Goal: Information Seeking & Learning: Find specific fact

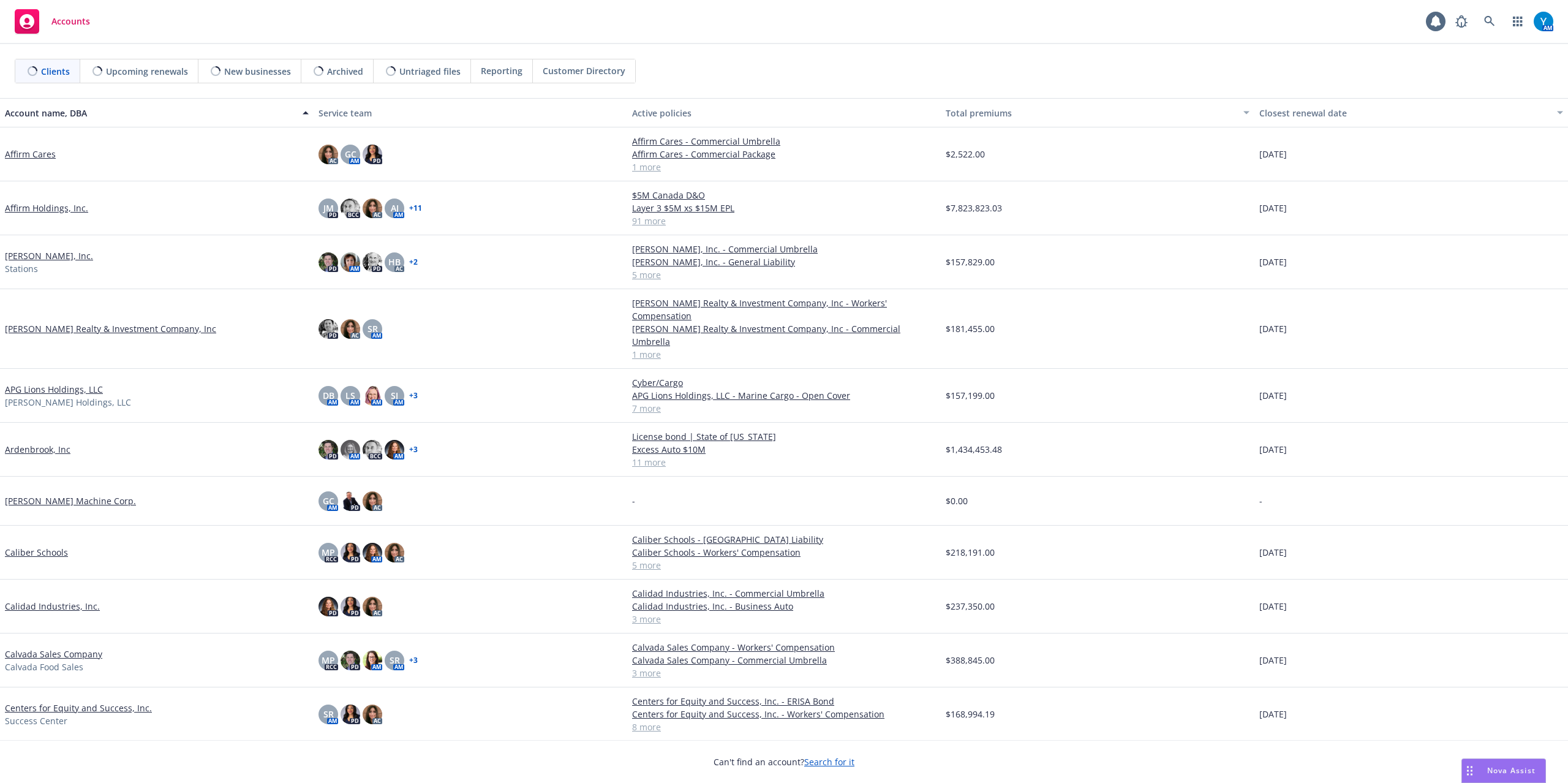
click at [508, 73] on span "Reporting" at bounding box center [502, 71] width 42 height 13
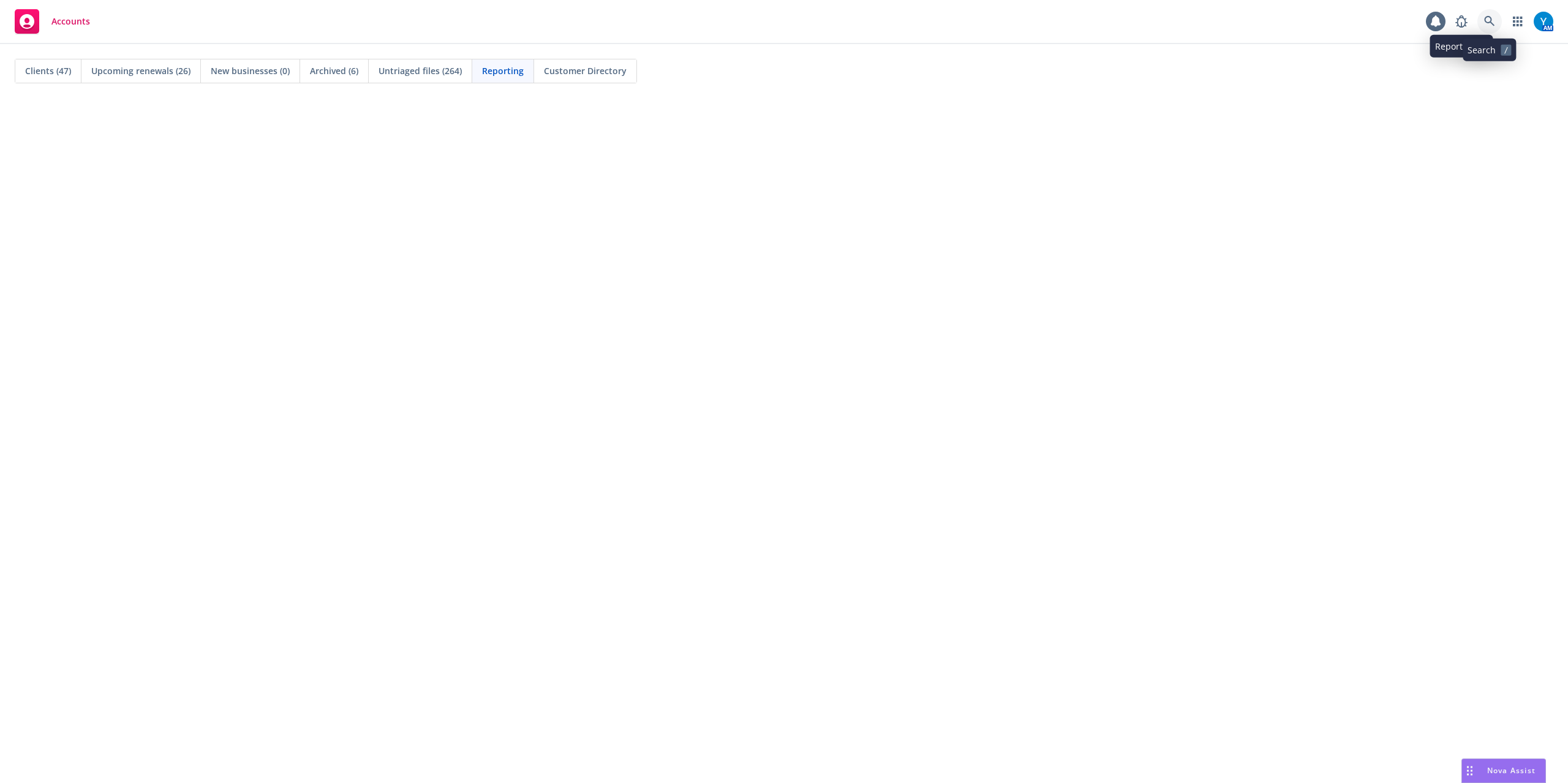
click at [1495, 21] on link at bounding box center [1489, 21] width 24 height 24
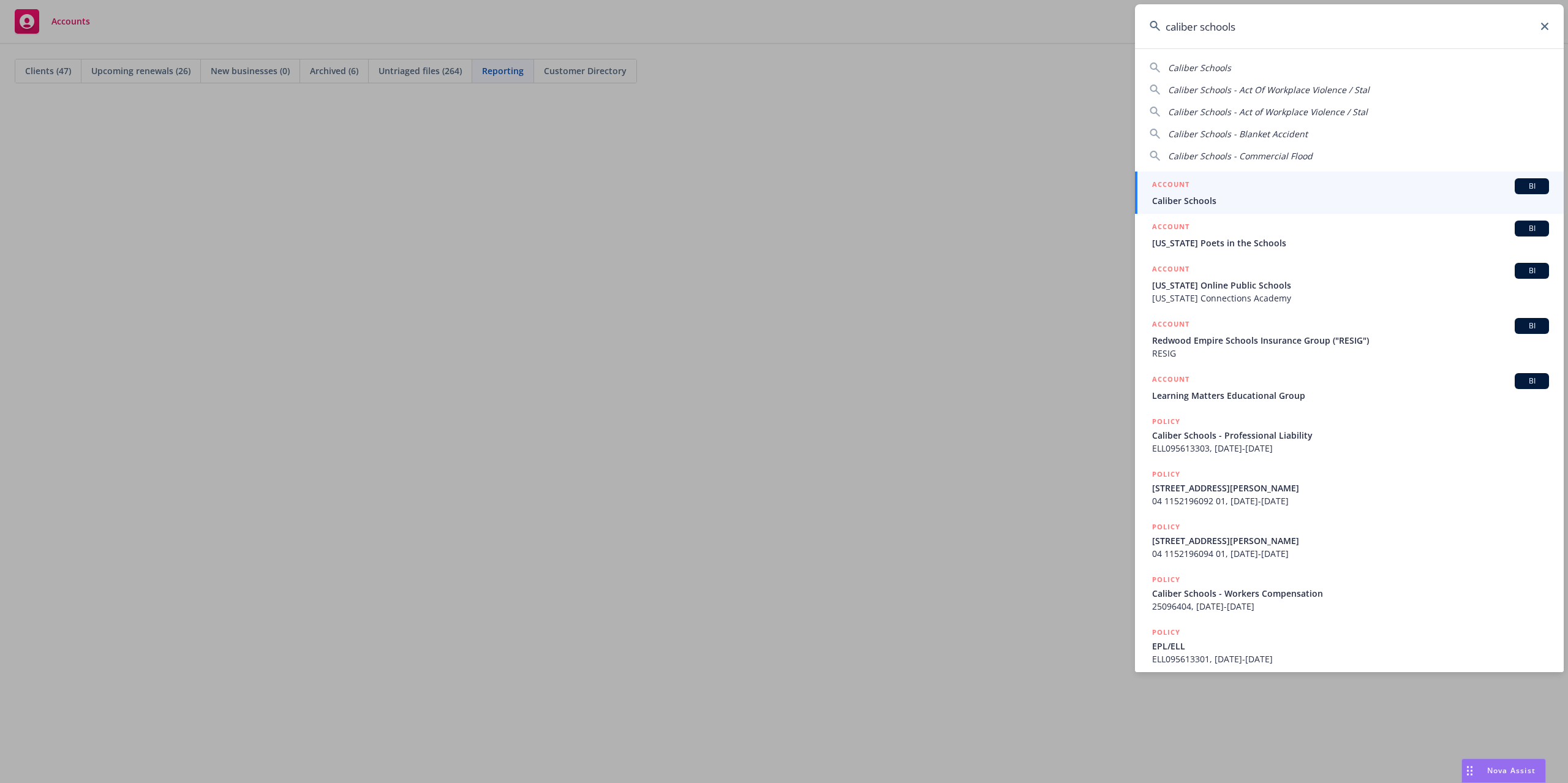
type input "caliber schools"
click at [1245, 185] on div "ACCOUNT BI" at bounding box center [1350, 186] width 397 height 16
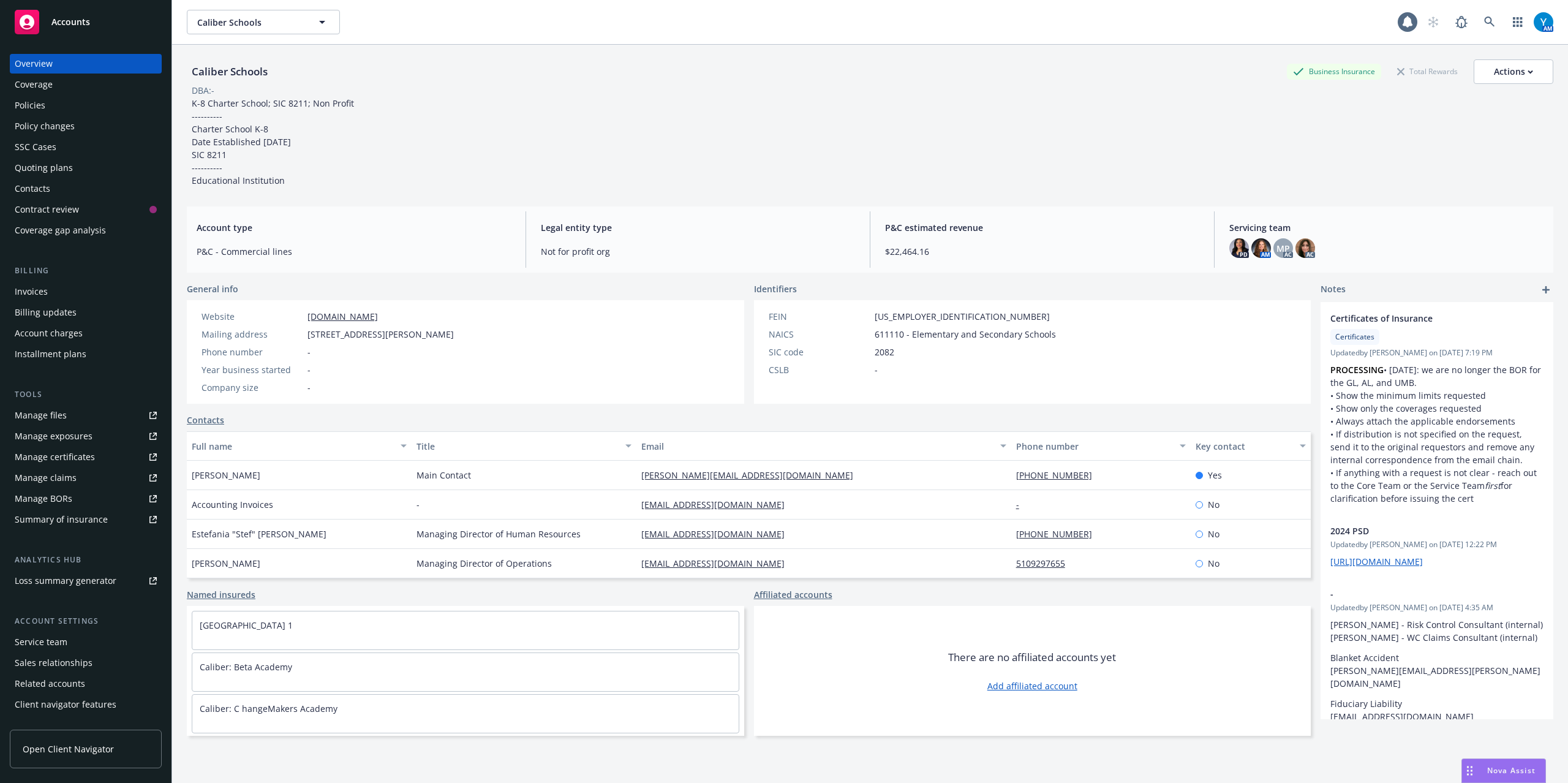
click at [70, 108] on div "Policies" at bounding box center [86, 105] width 142 height 20
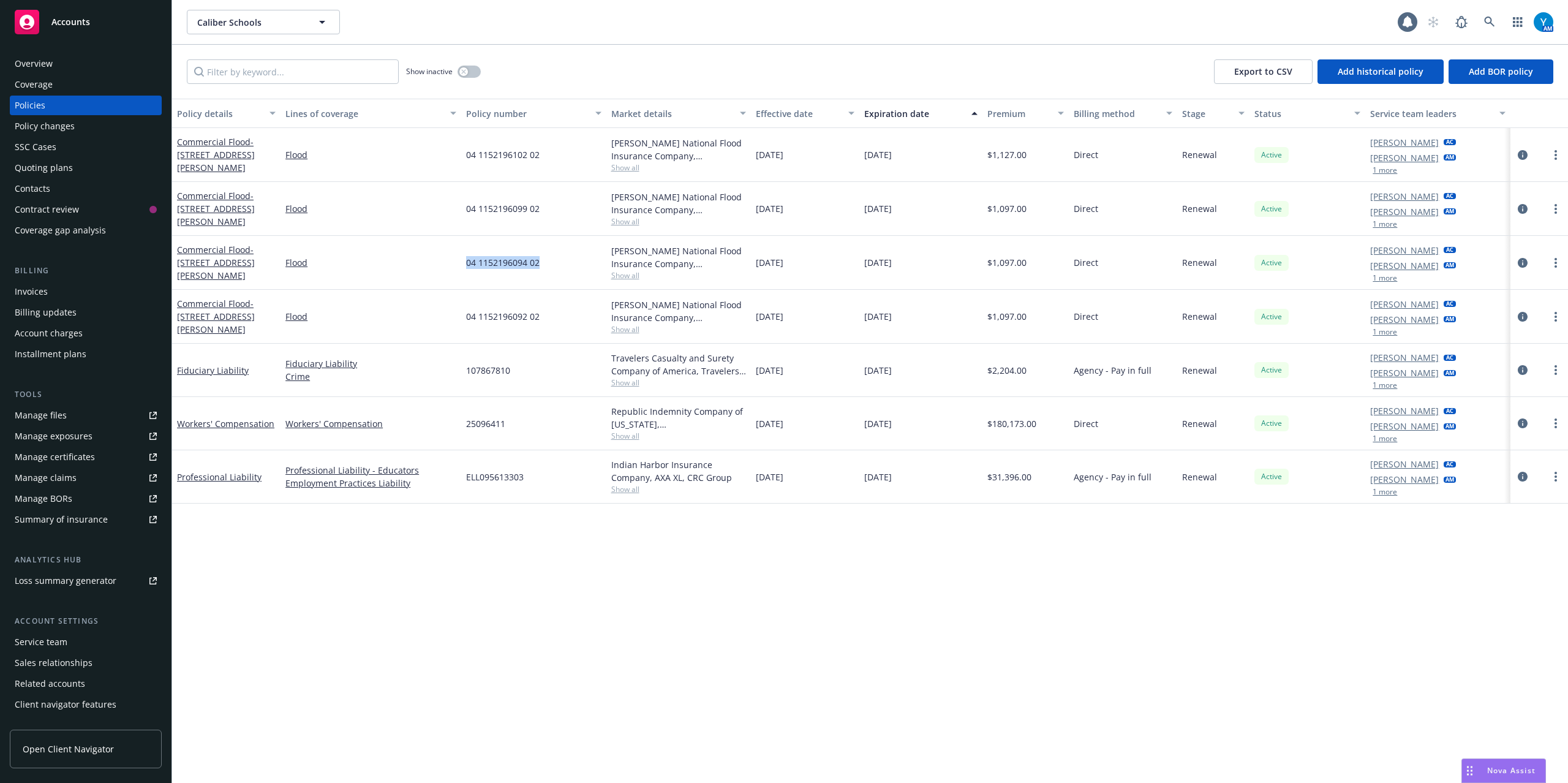
drag, startPoint x: 541, startPoint y: 265, endPoint x: 467, endPoint y: 262, distance: 74.1
click at [467, 262] on div "04 1152196094 02" at bounding box center [533, 263] width 144 height 54
copy span "04 1152196094 02"
drag, startPoint x: 202, startPoint y: 275, endPoint x: 177, endPoint y: 265, distance: 26.9
click at [177, 265] on div "Commercial Flood - 2465 DOLAN WAY BLDG 3" at bounding box center [226, 263] width 108 height 54
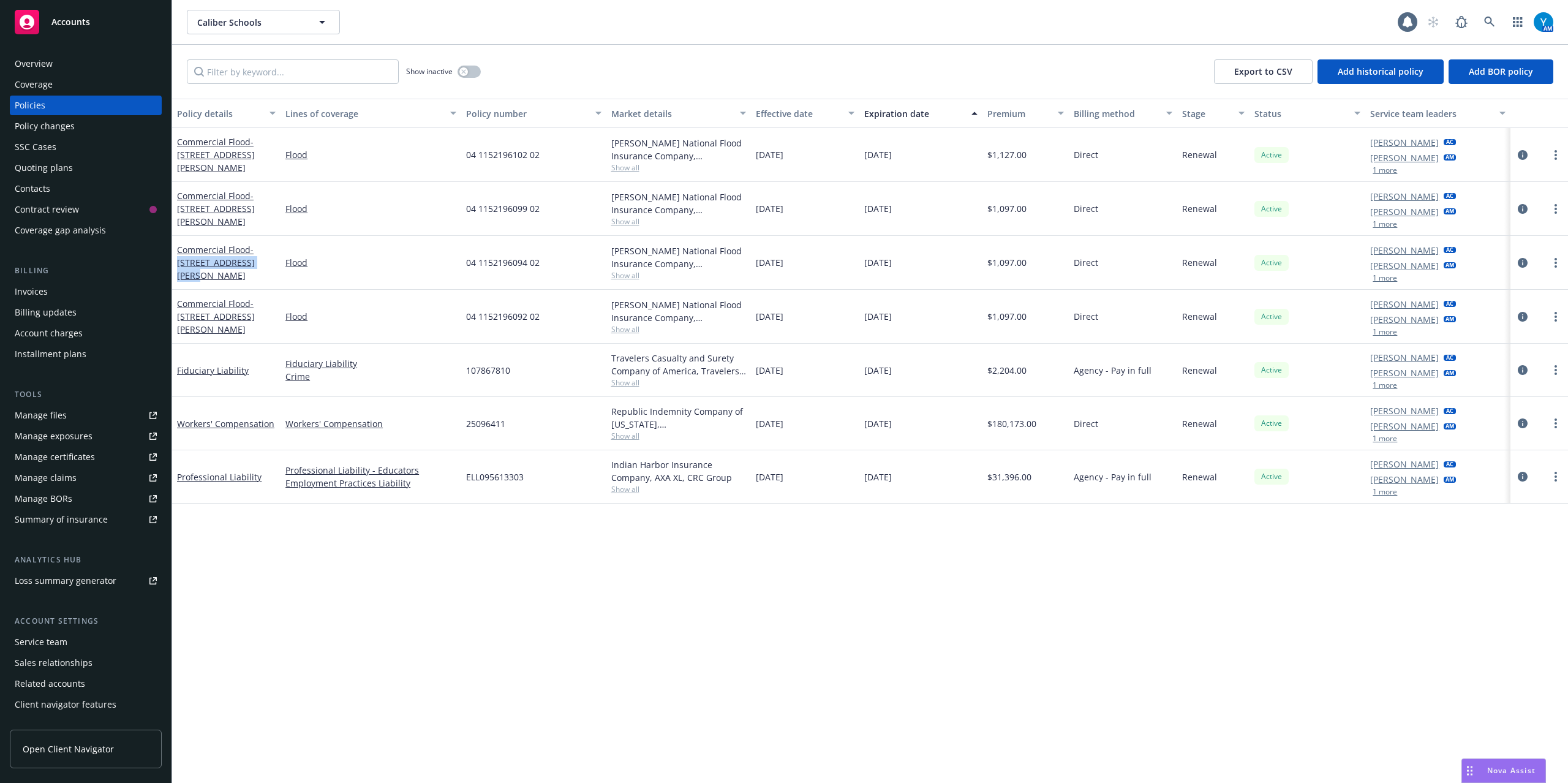
copy span "[STREET_ADDRESS][PERSON_NAME]"
click at [54, 73] on div "Overview Coverage Policies Policy changes SSC Cases Quoting plans Contacts Cont…" at bounding box center [85, 147] width 152 height 186
click at [58, 59] on div "Overview" at bounding box center [86, 64] width 142 height 20
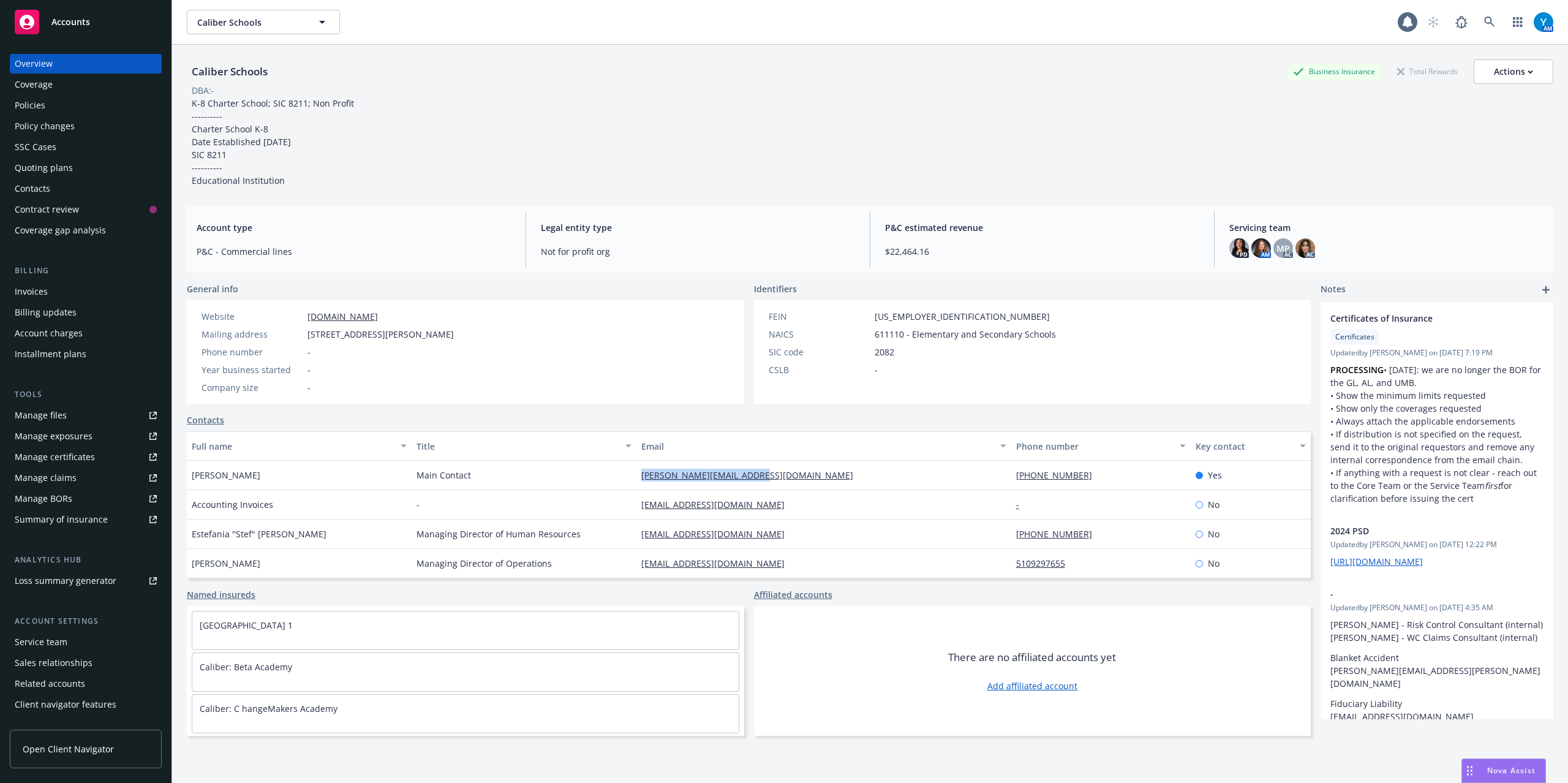
drag, startPoint x: 762, startPoint y: 478, endPoint x: 630, endPoint y: 480, distance: 132.0
click at [636, 480] on div "markus@caliberschools.org" at bounding box center [824, 475] width 375 height 29
copy link "markus@caliberschools.org"
click at [62, 193] on div "Contacts" at bounding box center [86, 188] width 142 height 20
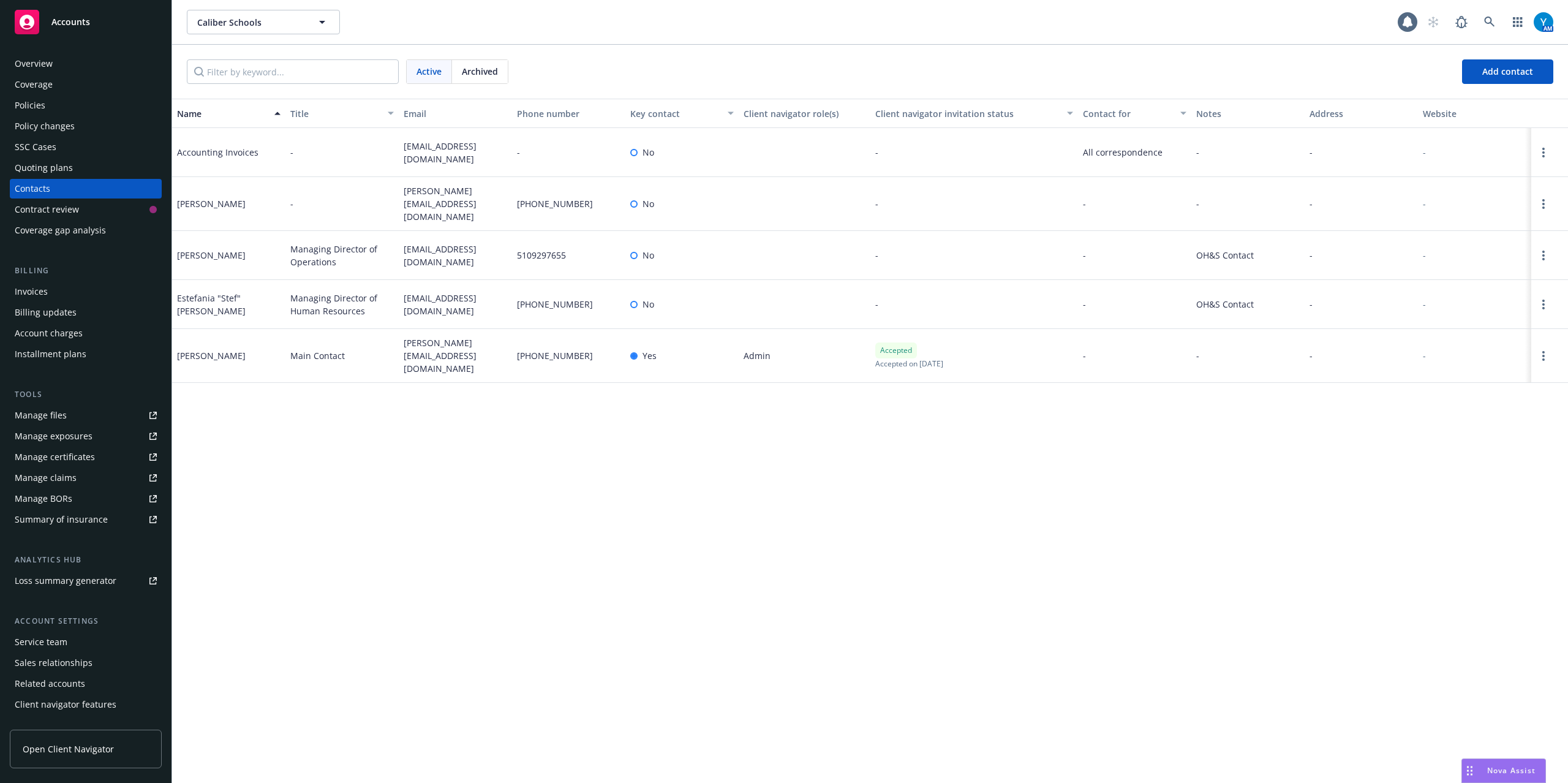
click at [59, 212] on div "Contract review" at bounding box center [47, 209] width 64 height 20
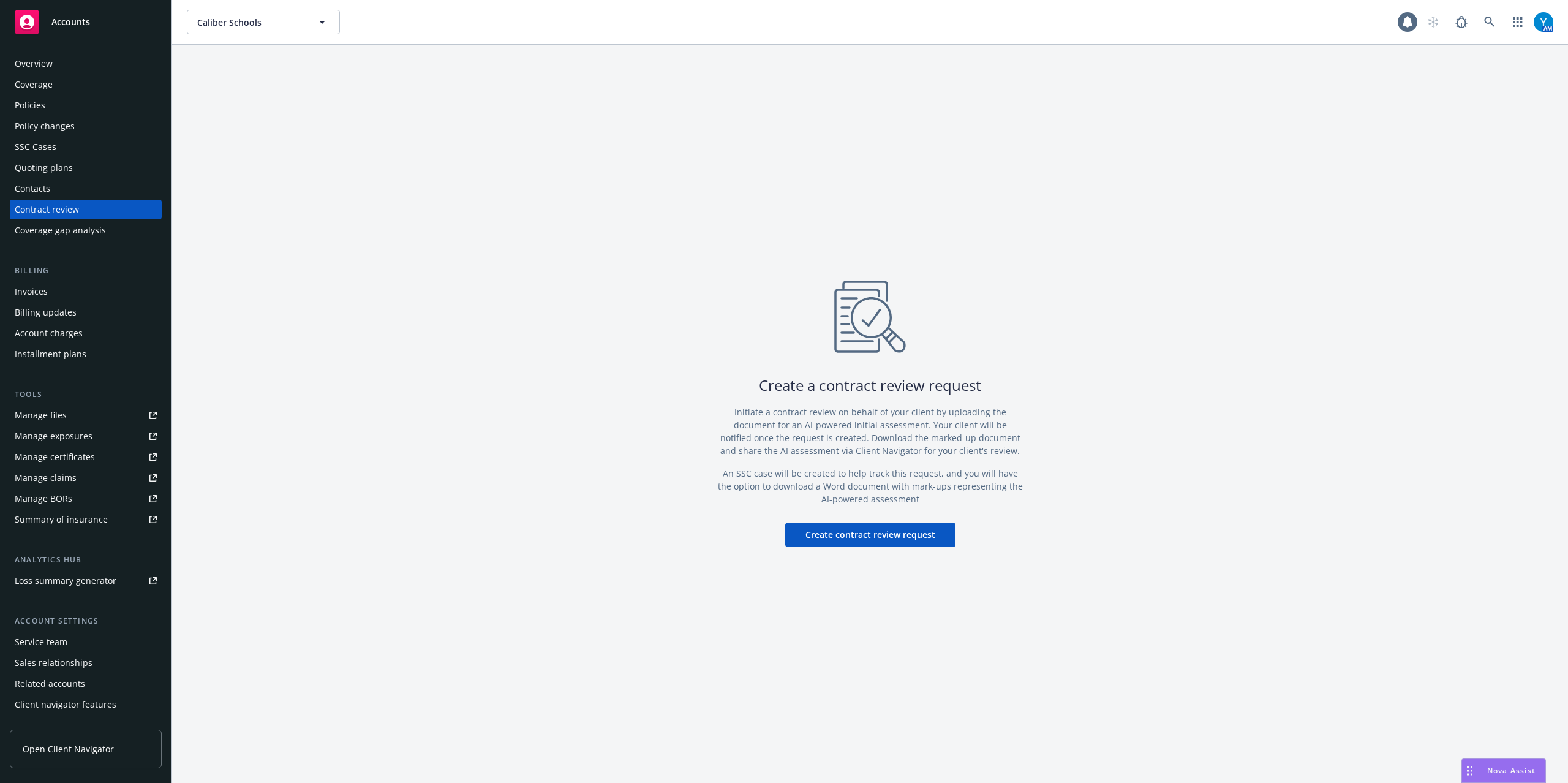
click at [50, 158] on div "Quoting plans" at bounding box center [43, 168] width 58 height 20
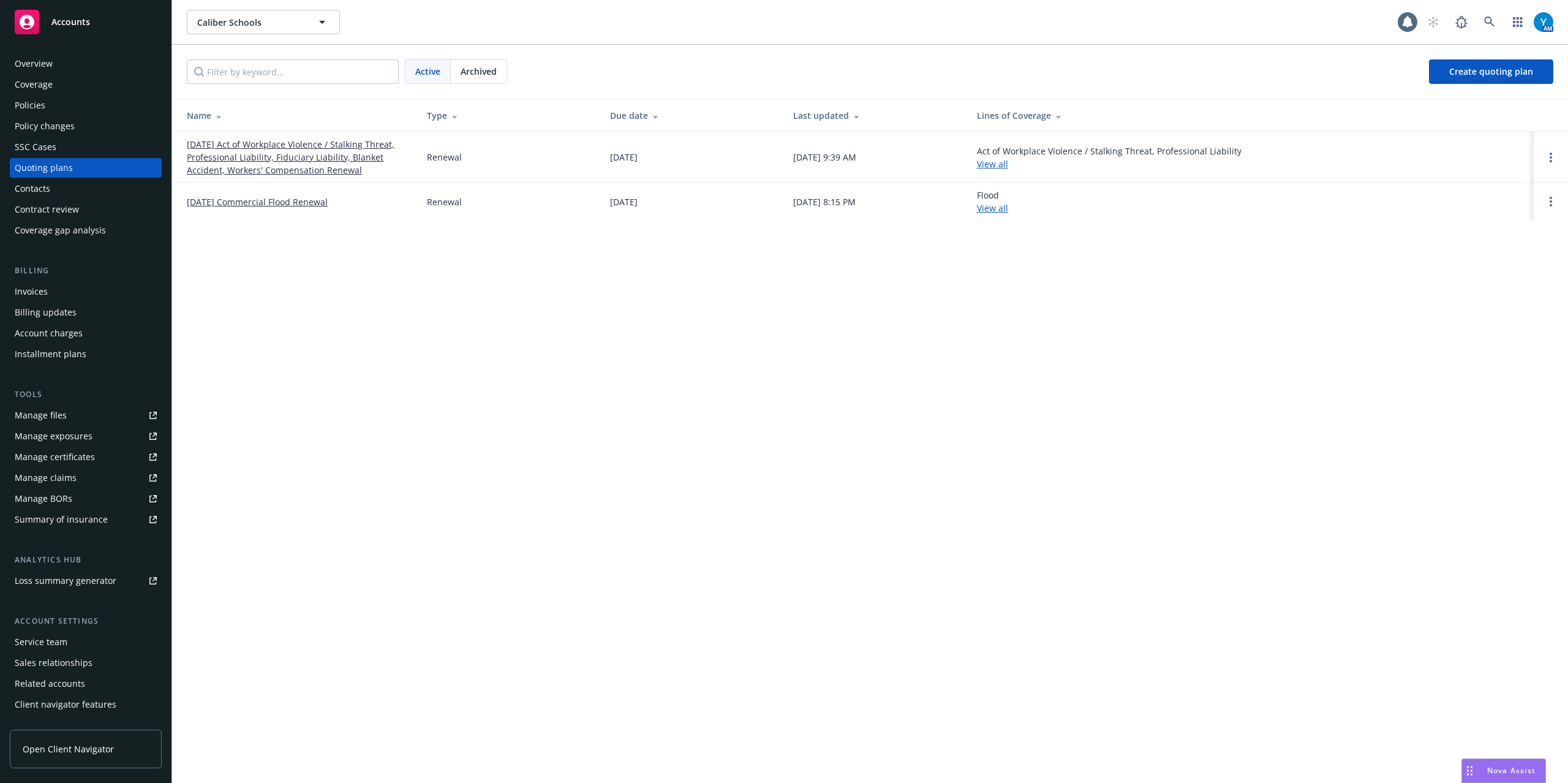
click at [272, 198] on link "[DATE] Commercial Flood Renewal" at bounding box center [257, 202] width 141 height 13
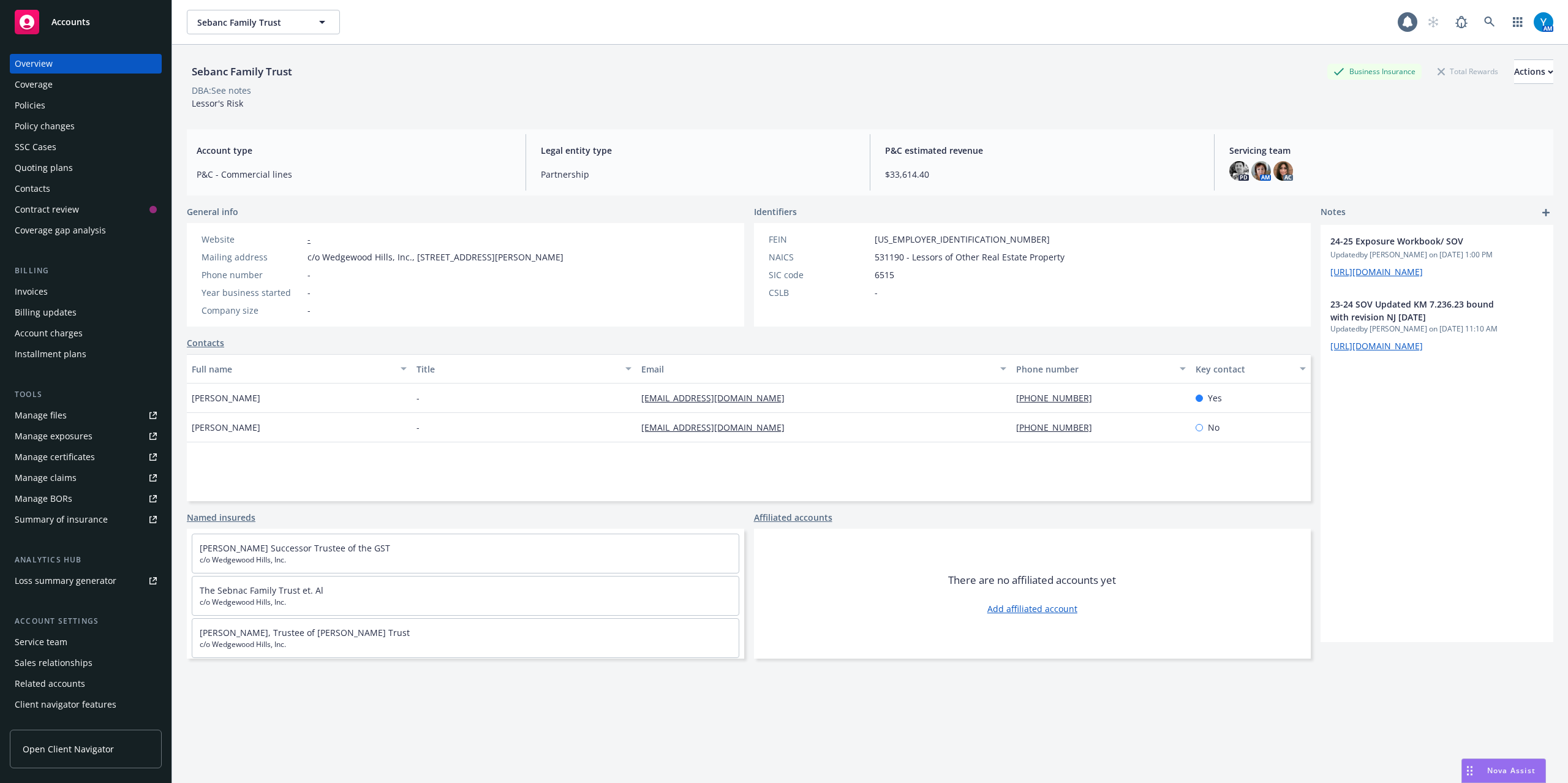
click at [62, 107] on div "Policies" at bounding box center [86, 105] width 142 height 20
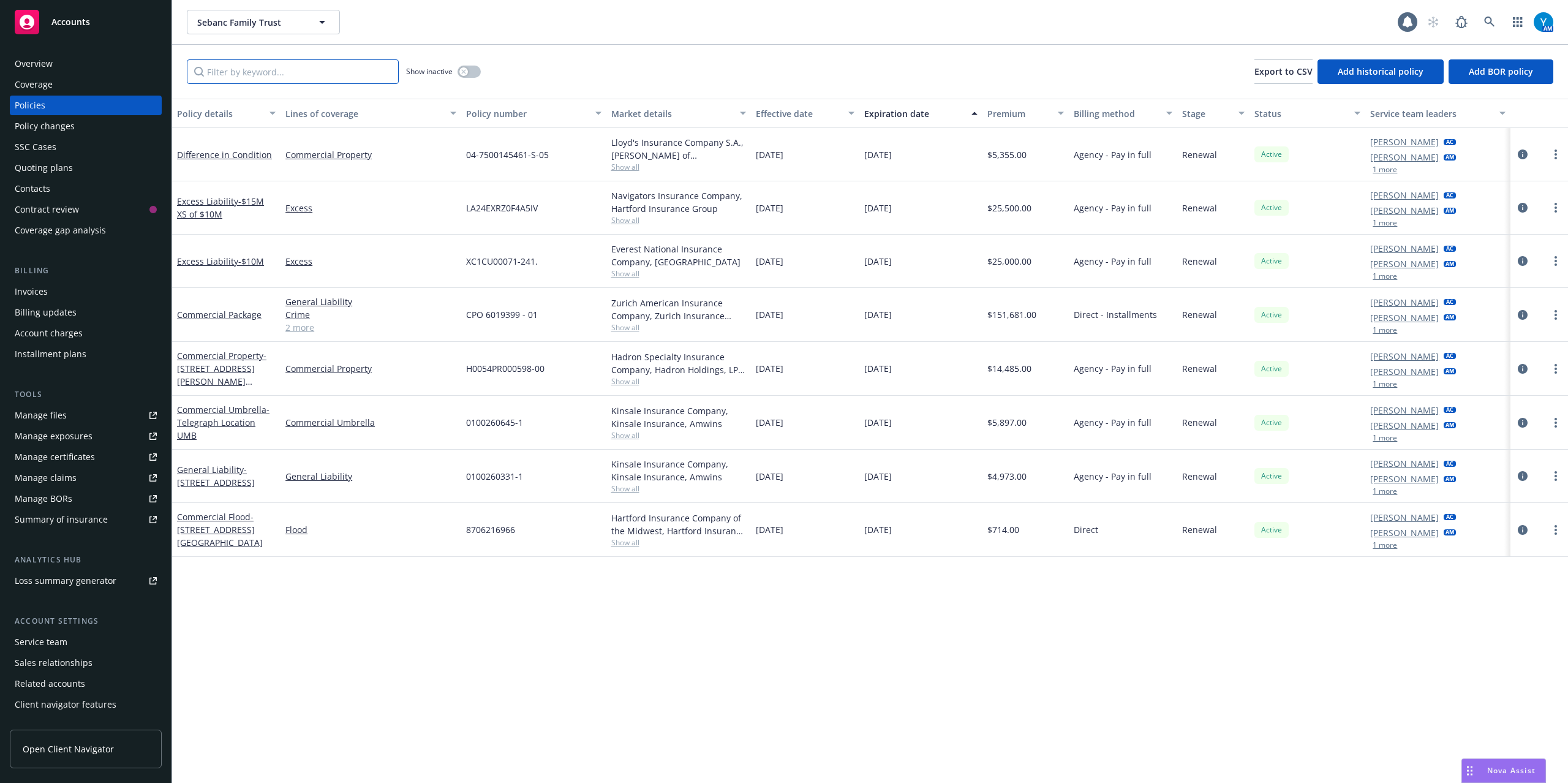
click at [322, 77] on input "Filter by keyword..." at bounding box center [292, 71] width 212 height 24
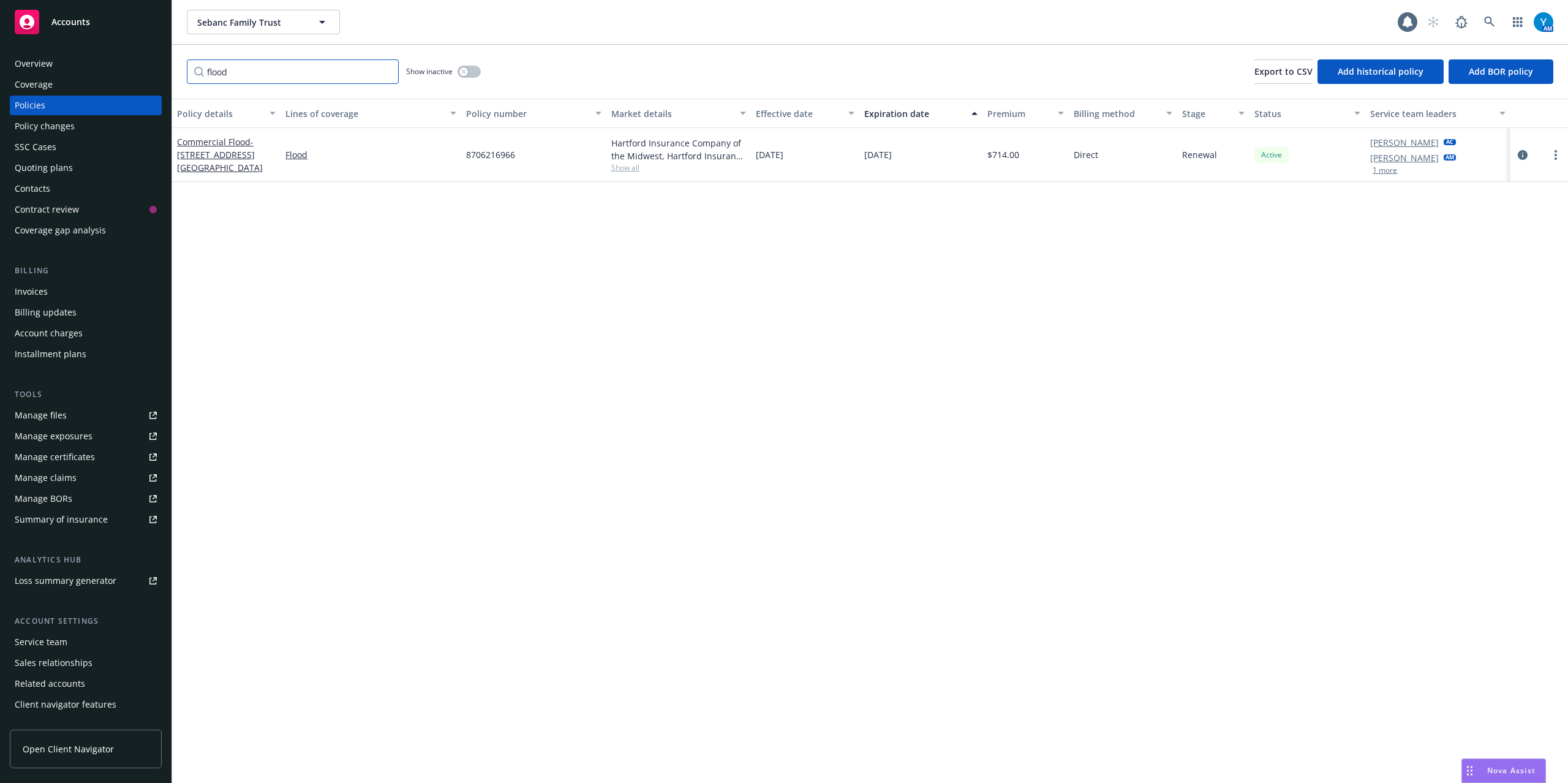
type input "flood"
drag, startPoint x: 519, startPoint y: 155, endPoint x: 464, endPoint y: 155, distance: 55.0
click at [464, 155] on div "8706216966" at bounding box center [533, 155] width 144 height 54
copy span "8706216966"
drag, startPoint x: 175, startPoint y: 155, endPoint x: 221, endPoint y: 170, distance: 48.4
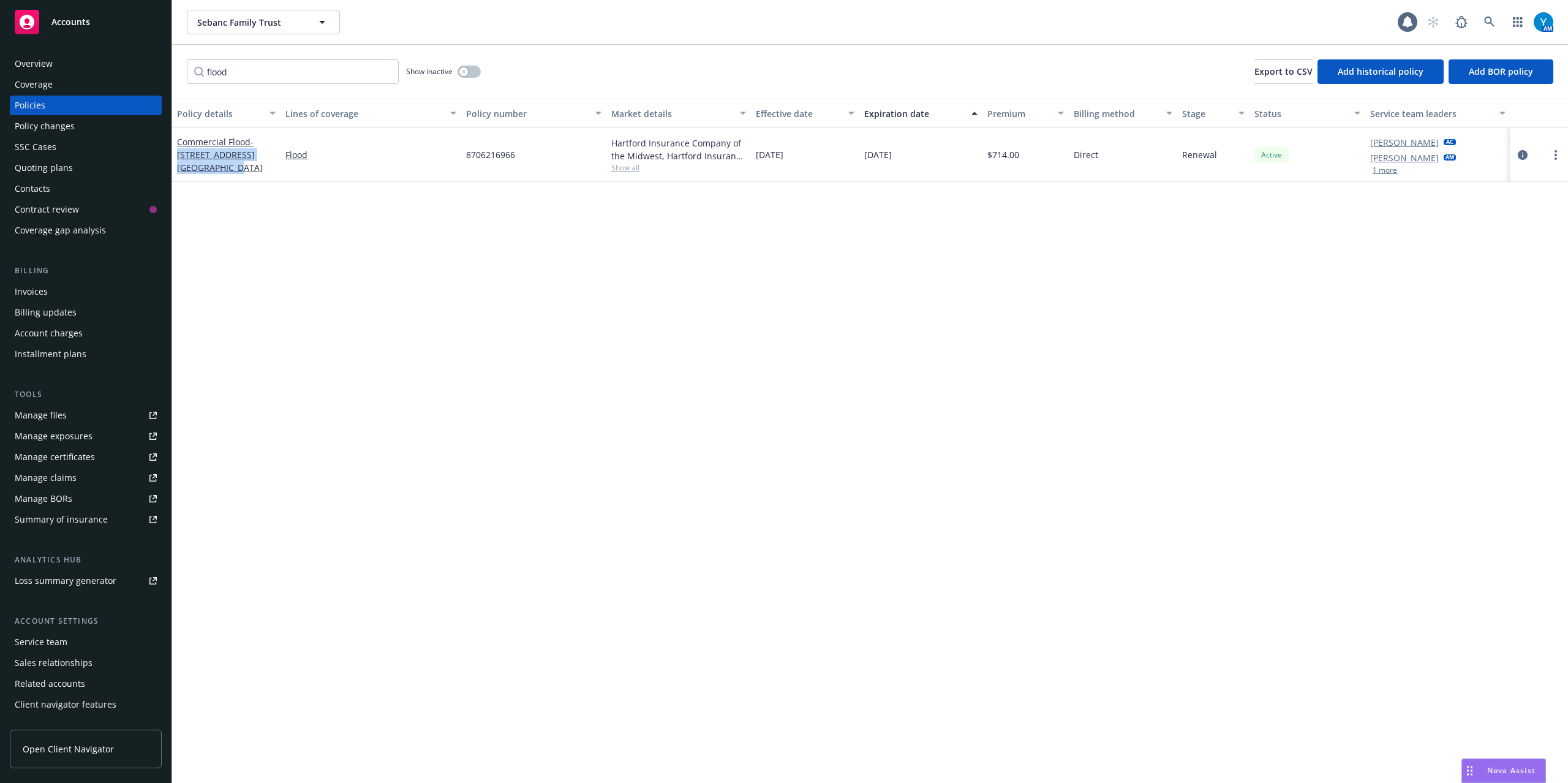
click at [221, 170] on div "Commercial Flood - [STREET_ADDRESS][GEOGRAPHIC_DATA]" at bounding box center [226, 155] width 108 height 54
copy span "[STREET_ADDRESS][GEOGRAPHIC_DATA]"
click at [1556, 155] on icon "more" at bounding box center [1556, 155] width 2 height 10
click at [1522, 153] on icon "circleInformation" at bounding box center [1523, 155] width 10 height 10
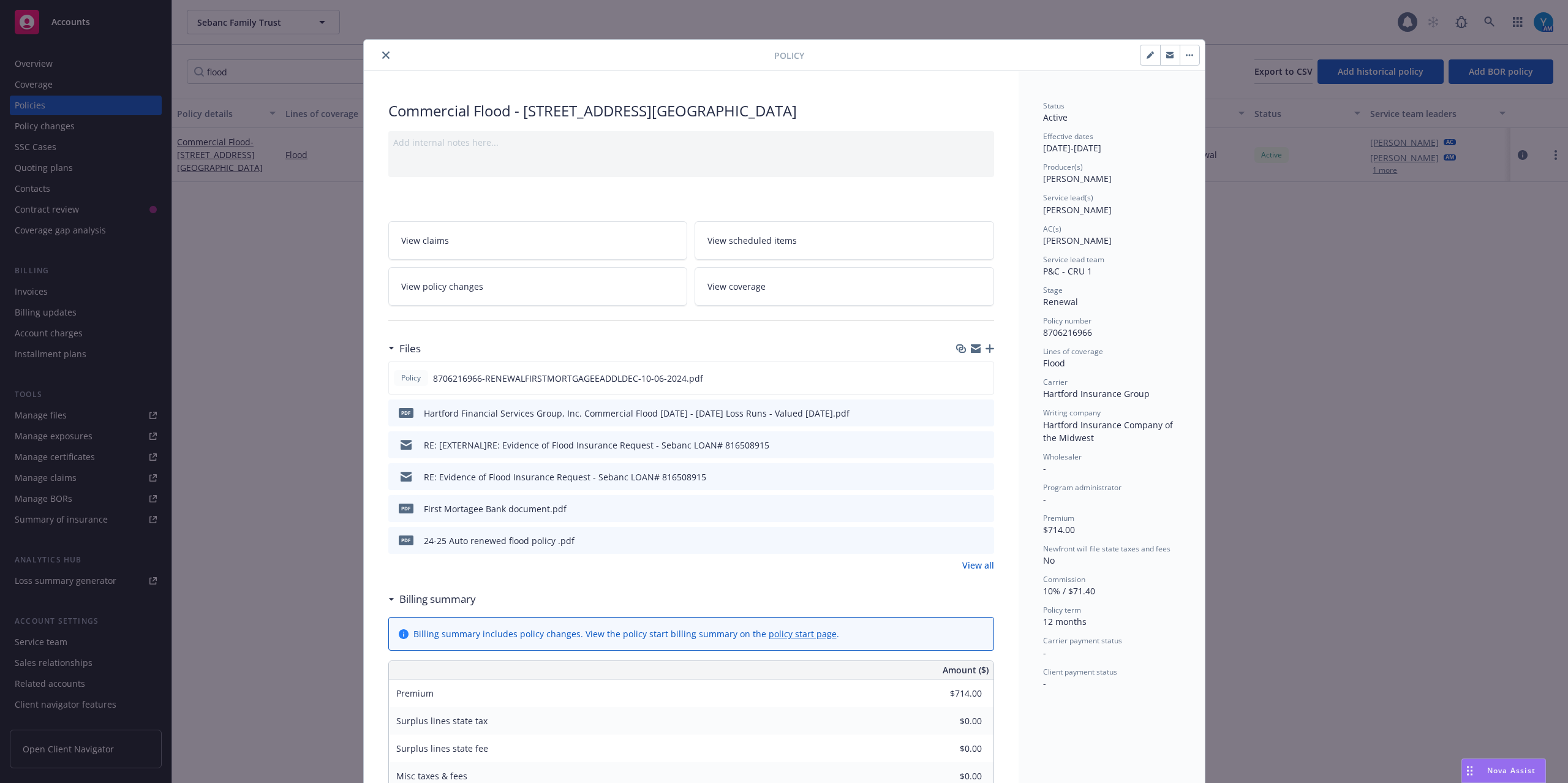
click at [1140, 54] on button "button" at bounding box center [1150, 55] width 20 height 20
select select "RENEWAL"
select select "12"
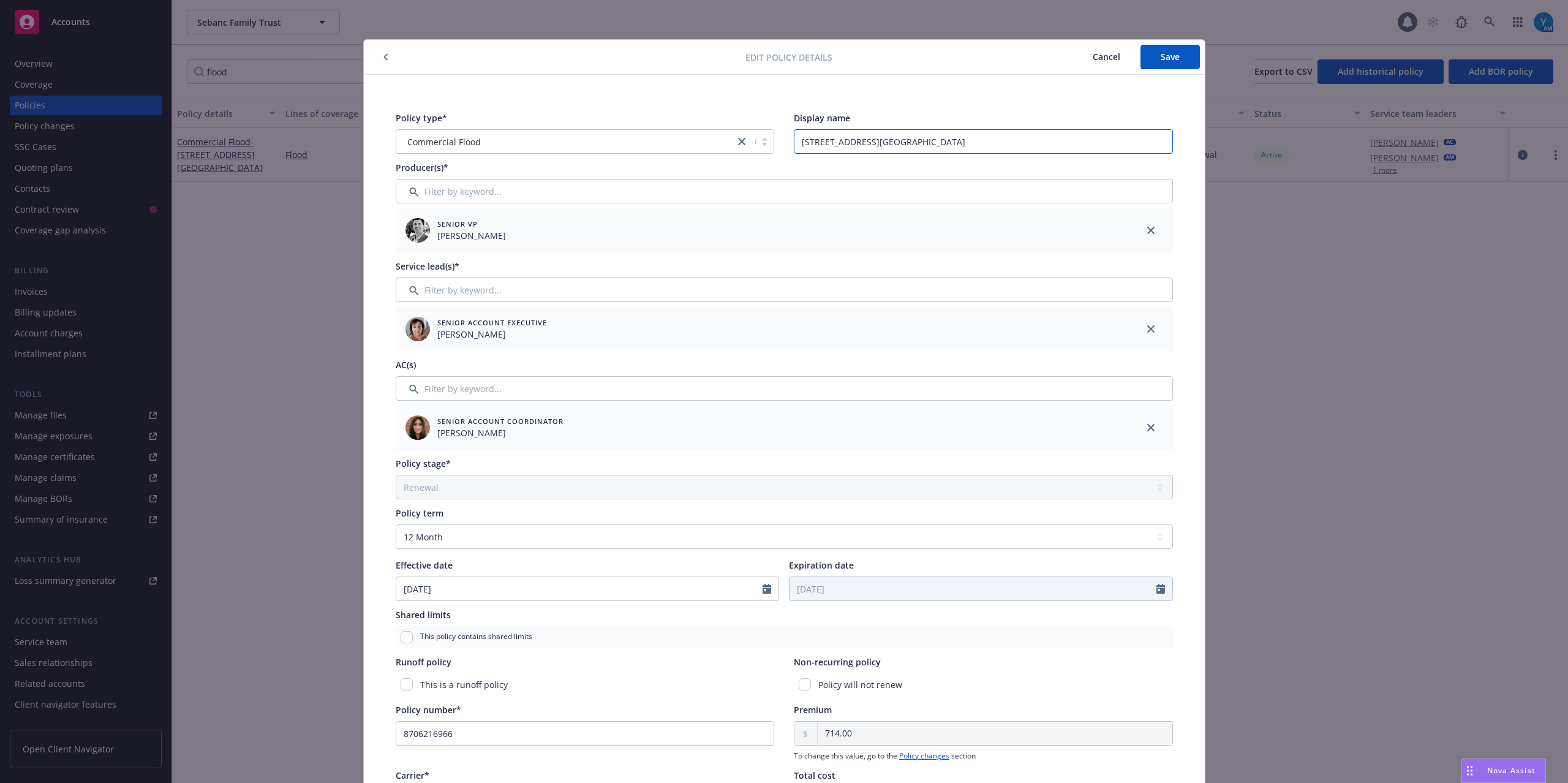
click at [899, 143] on input "3645 Northgate Blvd Sacrmento" at bounding box center [984, 141] width 379 height 24
drag, startPoint x: 939, startPoint y: 146, endPoint x: 894, endPoint y: 145, distance: 45.0
click at [894, 145] on input "3645 Northgate Blvd Sacrmento" at bounding box center [984, 141] width 379 height 24
type input "3645 Northgate Blvd Sacramento"
click at [1169, 60] on span "Save" at bounding box center [1170, 56] width 19 height 12
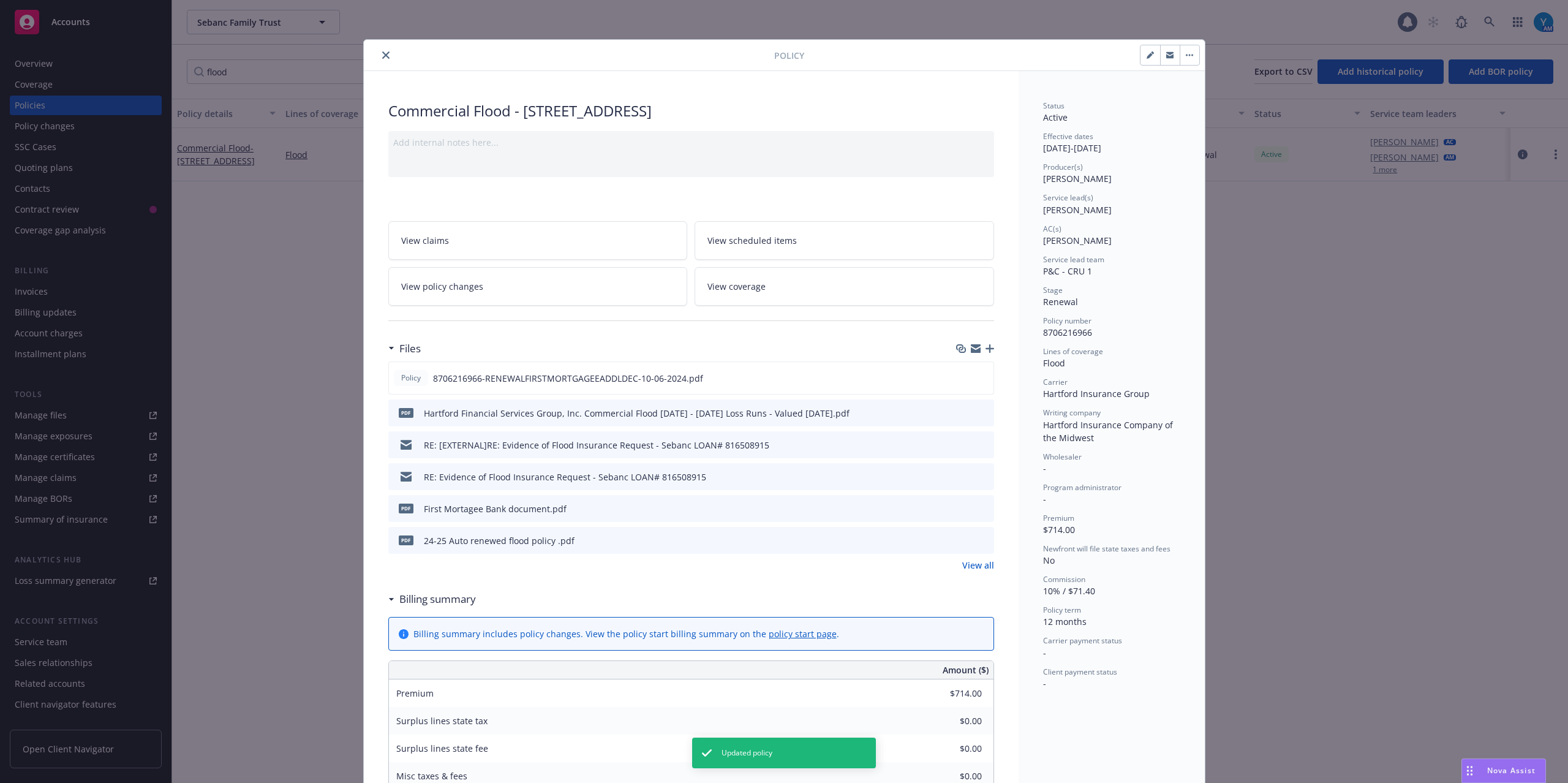
click at [382, 58] on icon "close" at bounding box center [386, 55] width 7 height 7
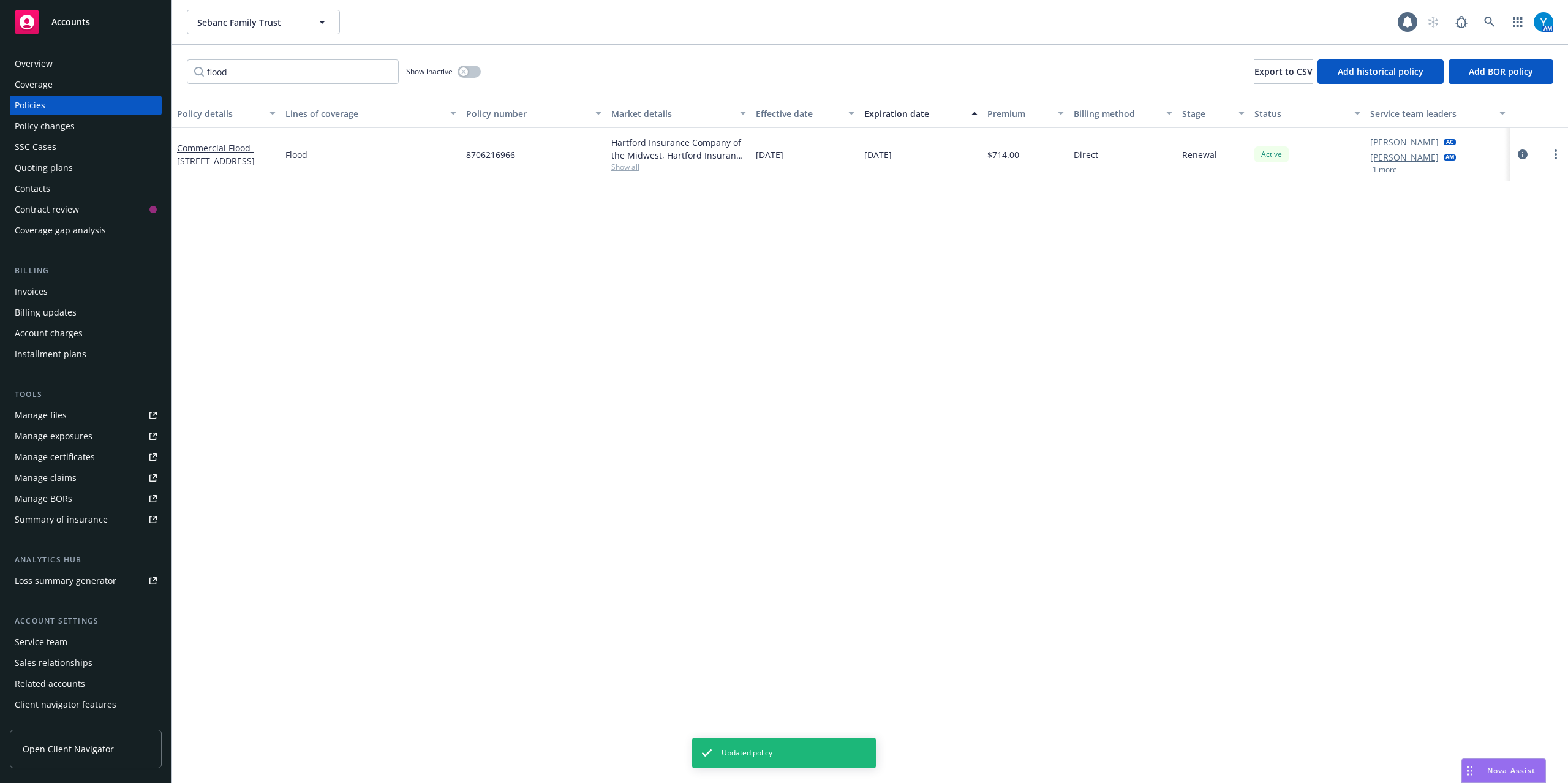
click at [106, 64] on div "Overview" at bounding box center [86, 64] width 142 height 20
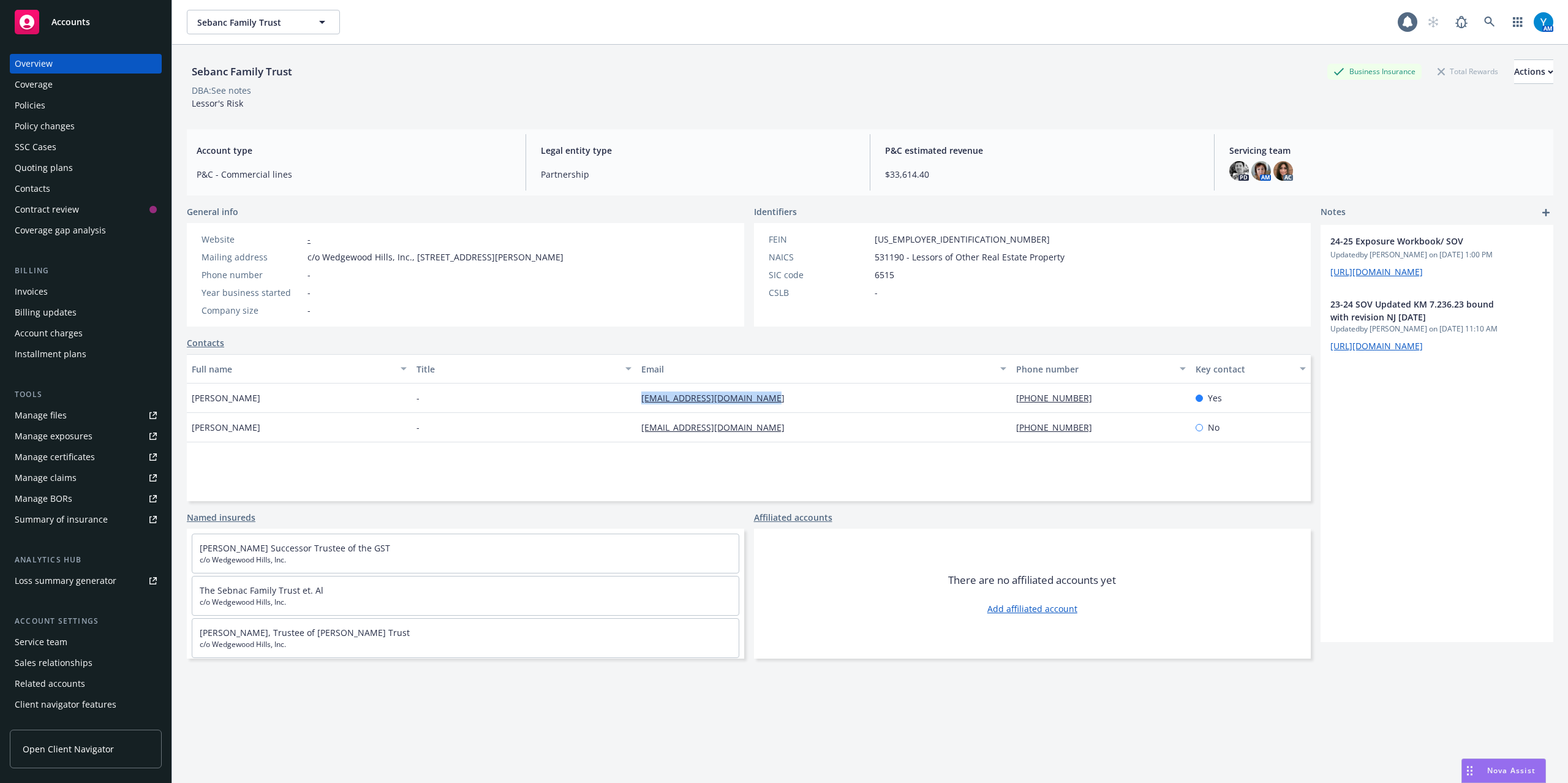
drag, startPoint x: 783, startPoint y: 403, endPoint x: 632, endPoint y: 400, distance: 151.0
click at [636, 400] on div "wedgewoodhillsinc@gmail.com" at bounding box center [824, 398] width 375 height 29
copy link "wedgewoodhillsinc@gmail.com"
click at [62, 103] on div "Policies" at bounding box center [86, 105] width 142 height 20
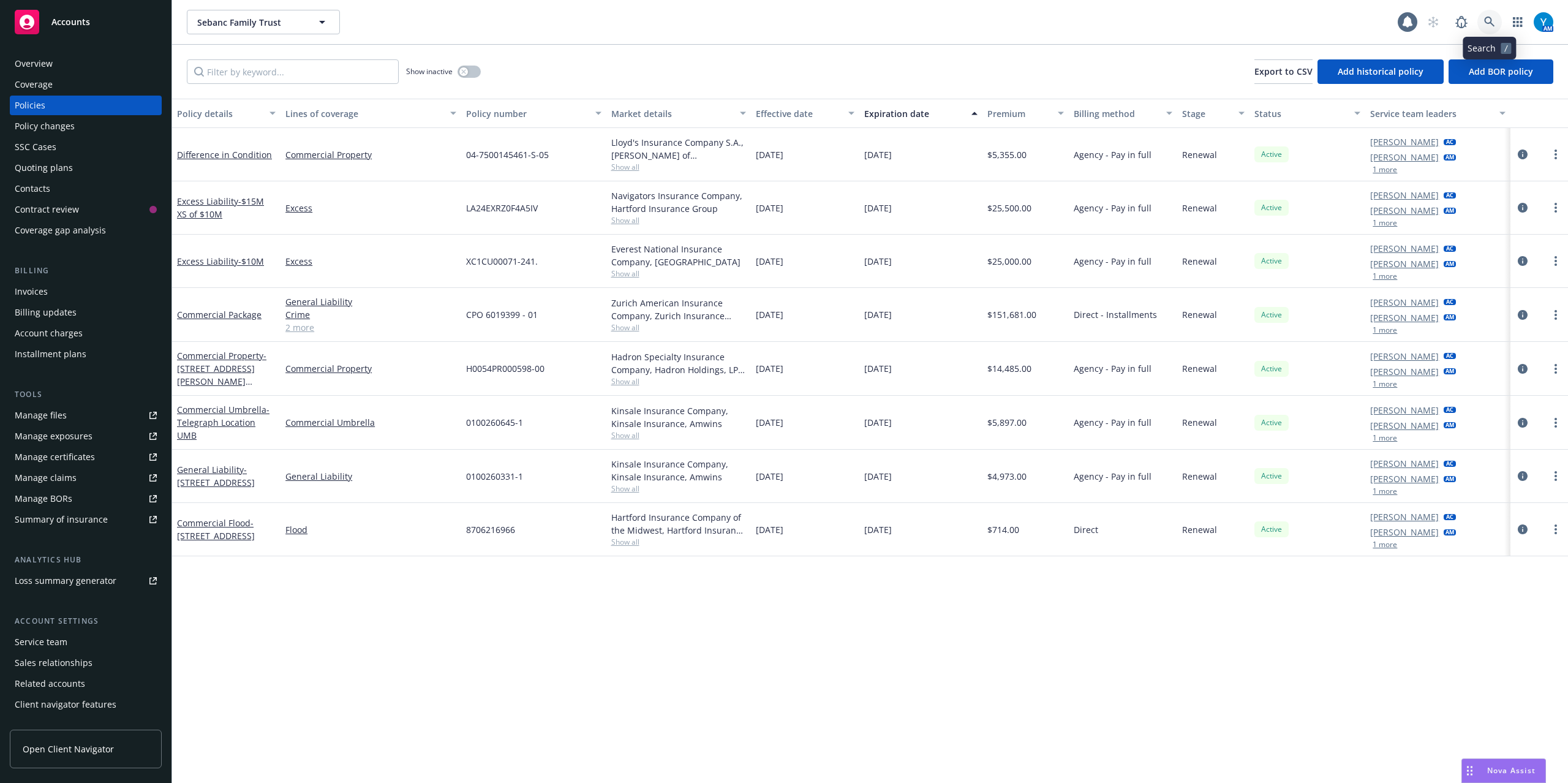
click at [1491, 18] on icon at bounding box center [1490, 22] width 11 height 11
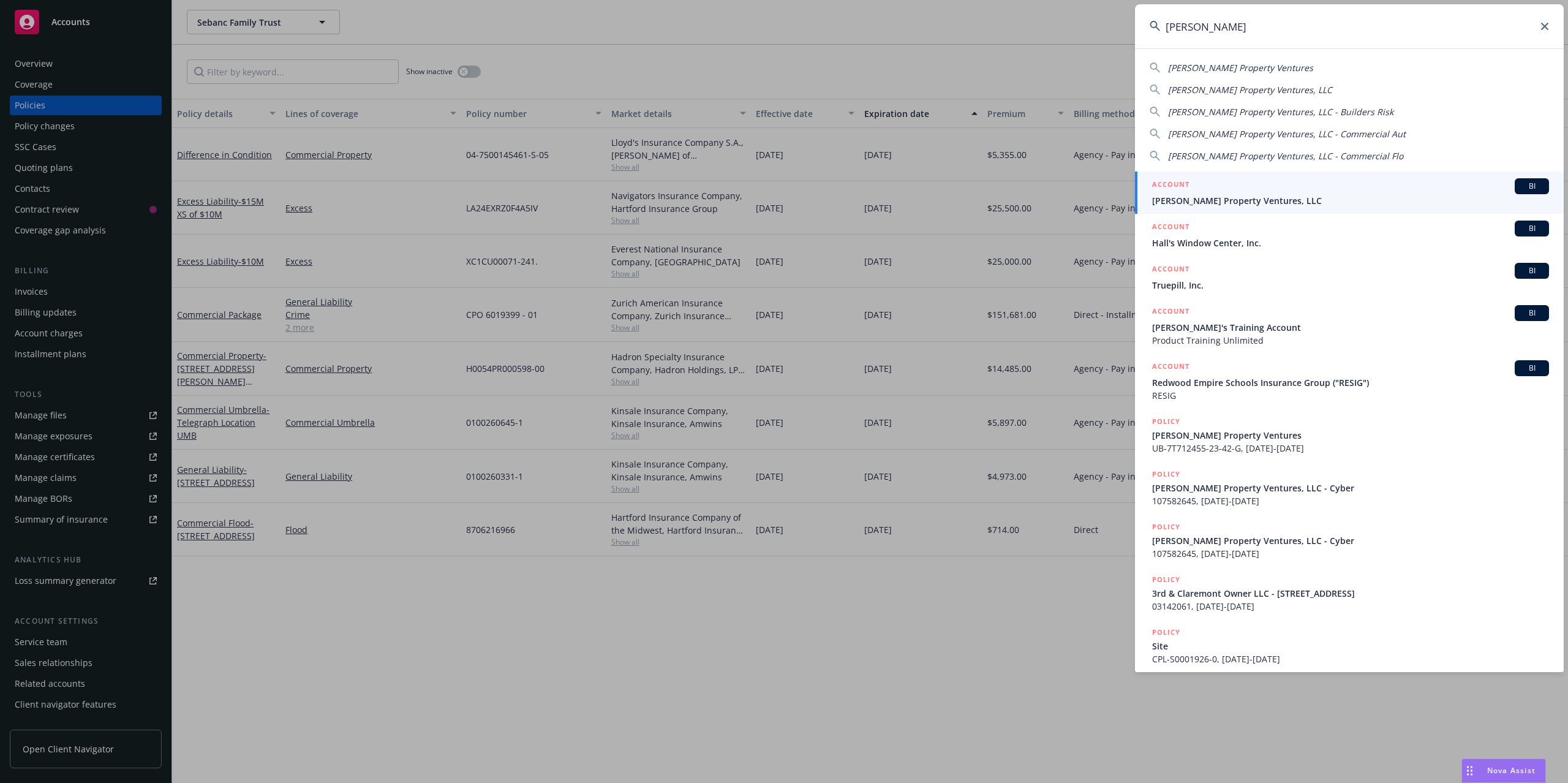
type input "[PERSON_NAME]"
click at [1216, 196] on span "[PERSON_NAME] Property Ventures, LLC" at bounding box center [1350, 201] width 397 height 13
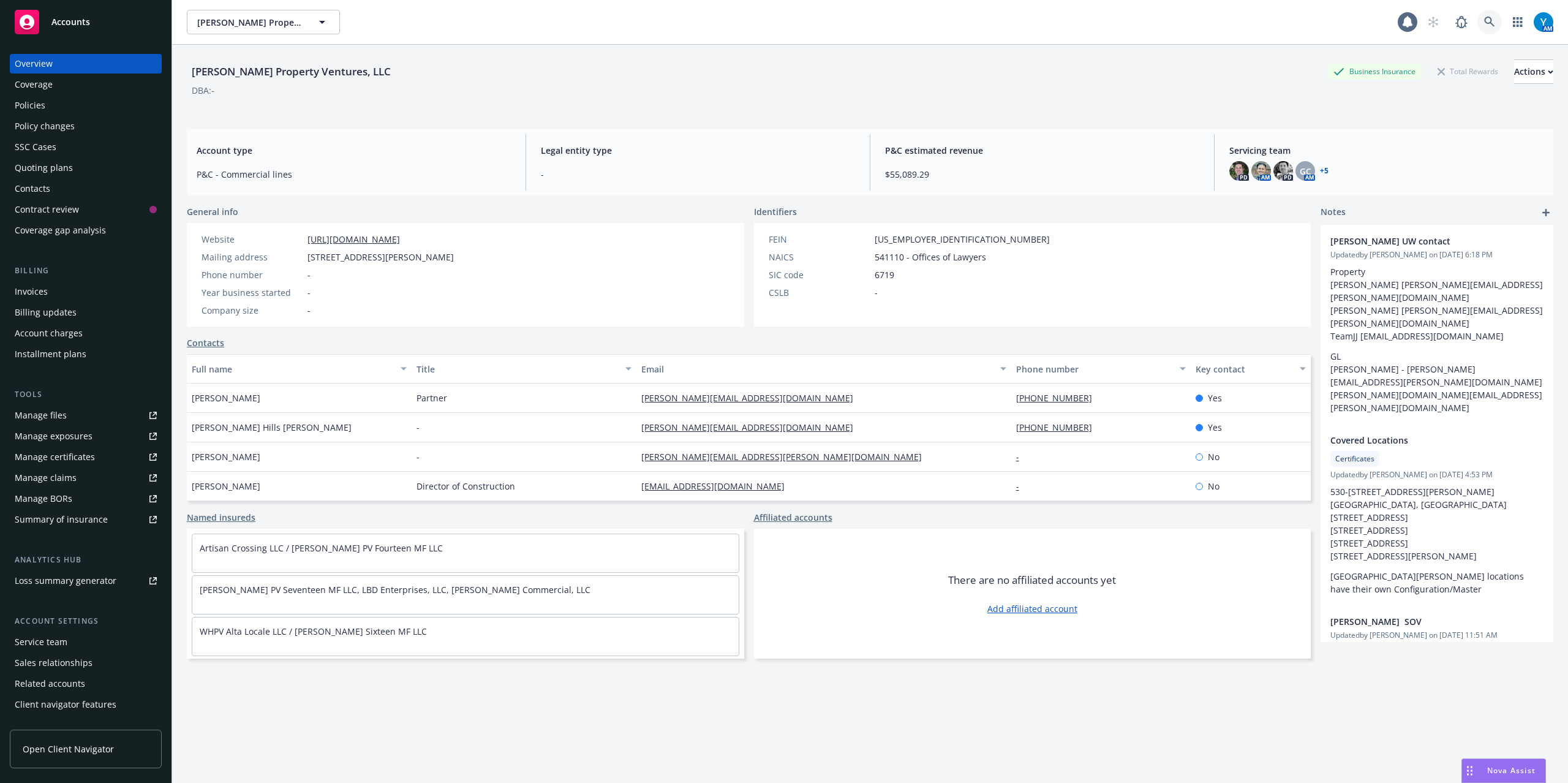
click at [1485, 26] on icon at bounding box center [1490, 22] width 11 height 11
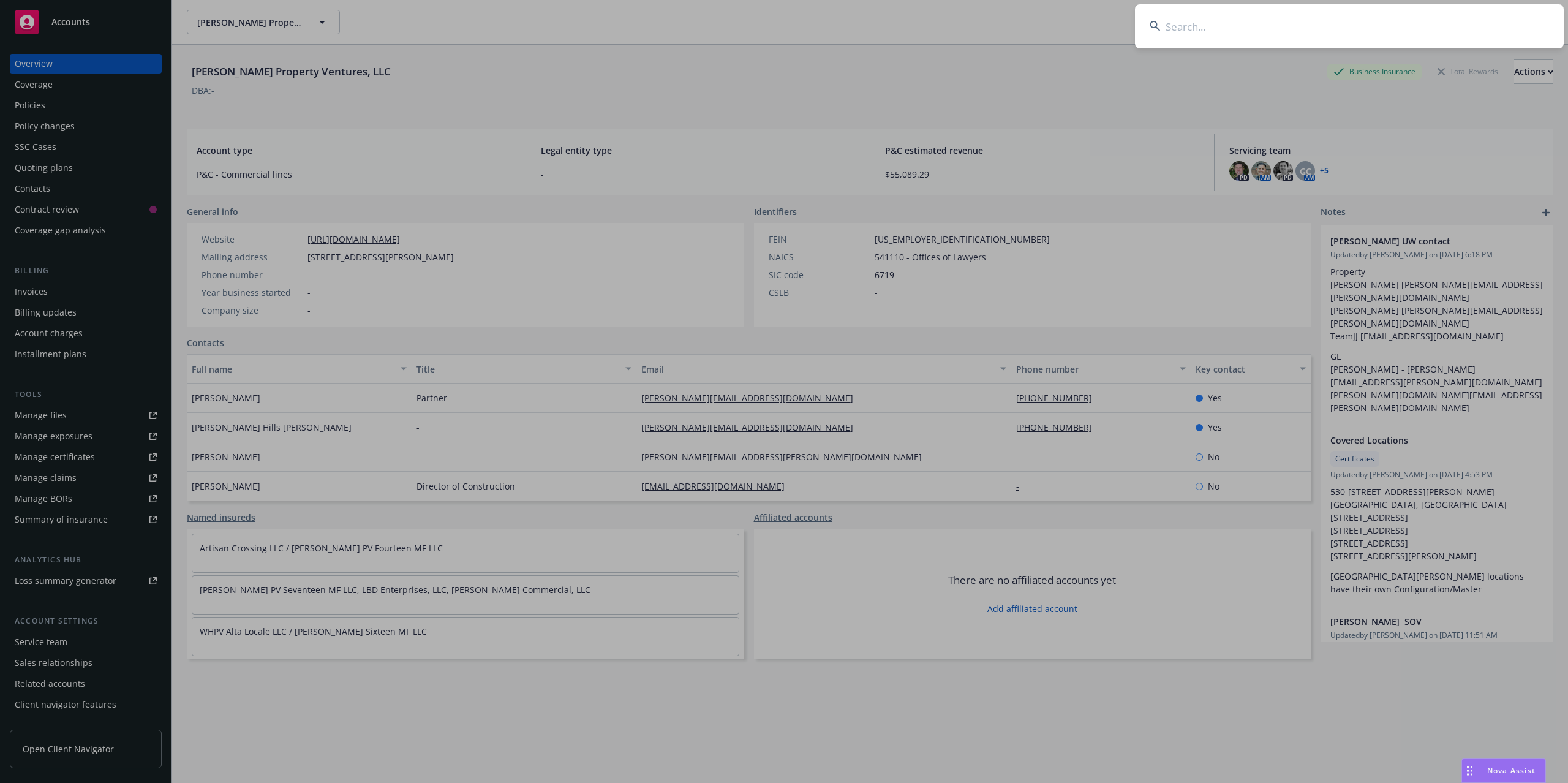
type input "a"
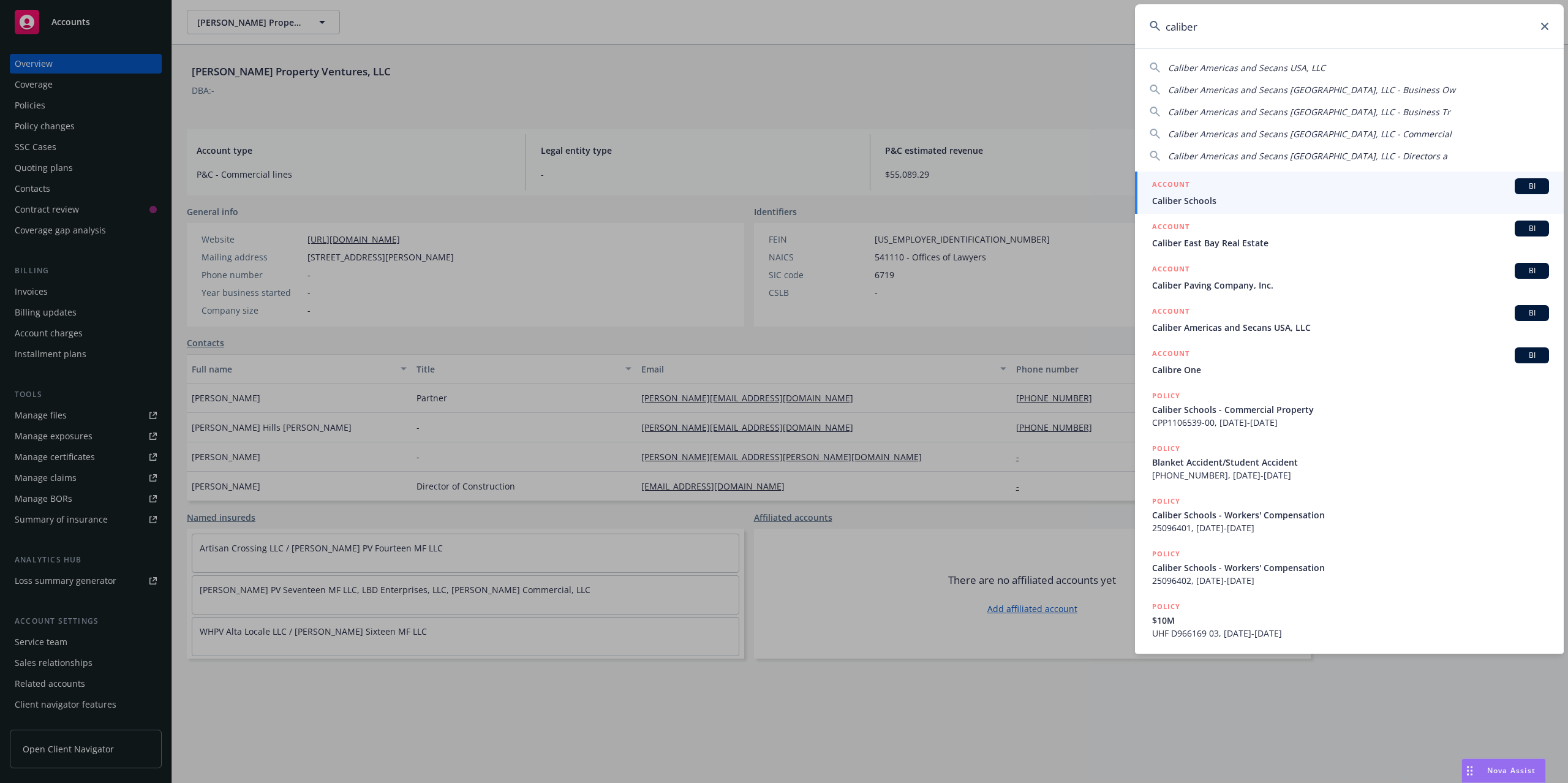
type input "caliber"
click at [1230, 193] on div "ACCOUNT BI" at bounding box center [1350, 186] width 397 height 16
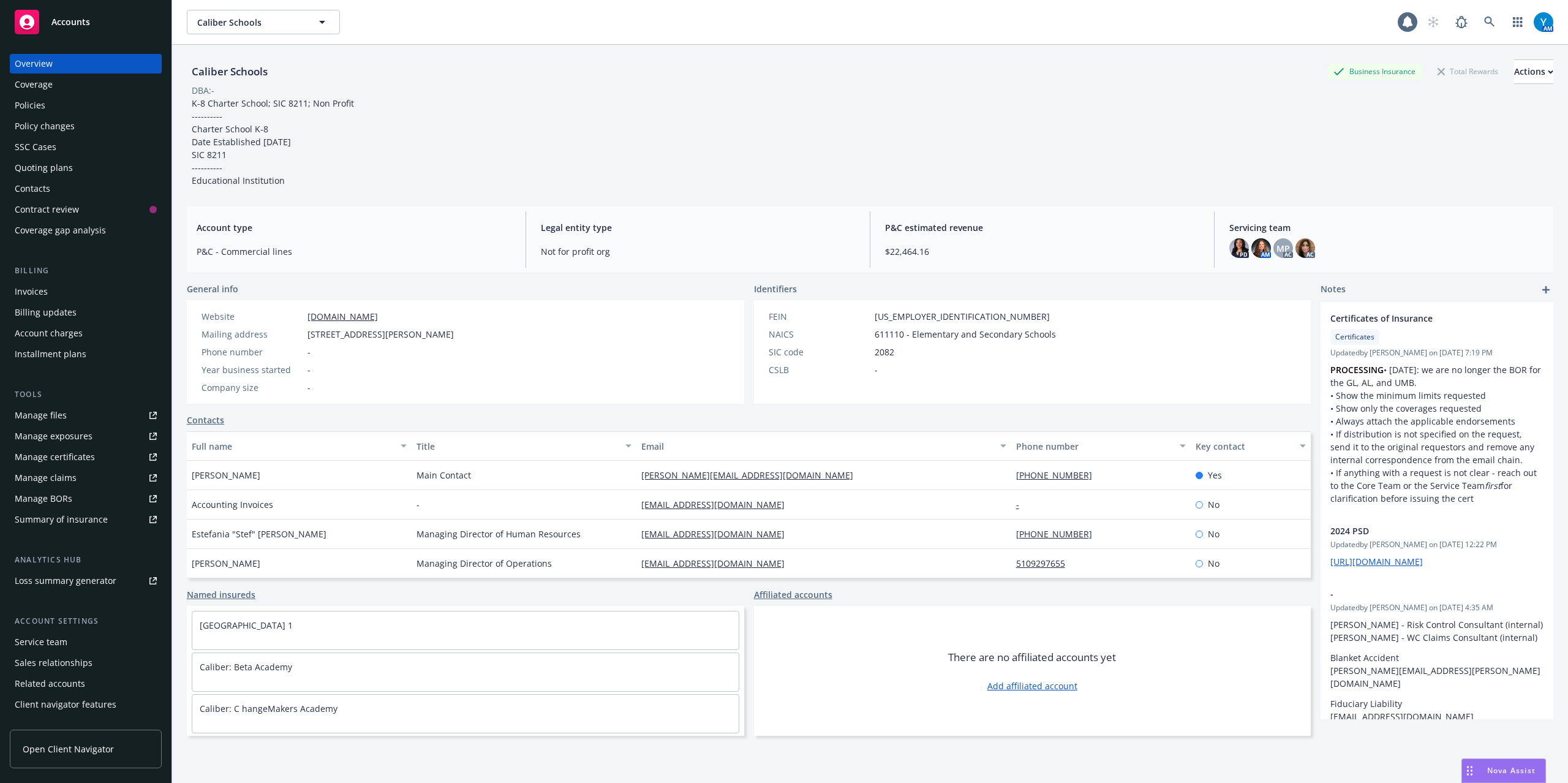
click at [44, 107] on div "Policies" at bounding box center [30, 105] width 31 height 20
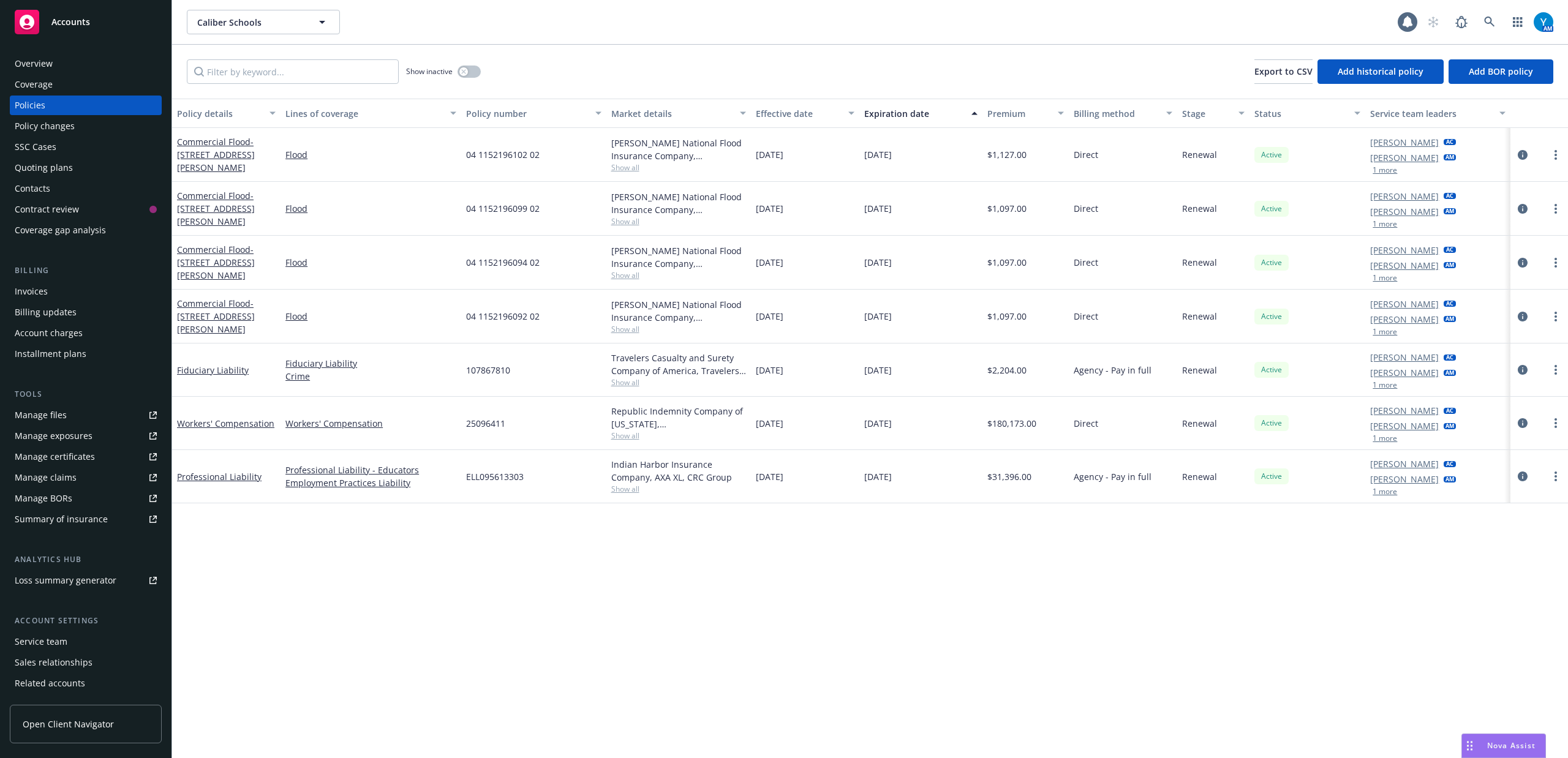
click at [52, 126] on div "Policy changes" at bounding box center [45, 126] width 60 height 20
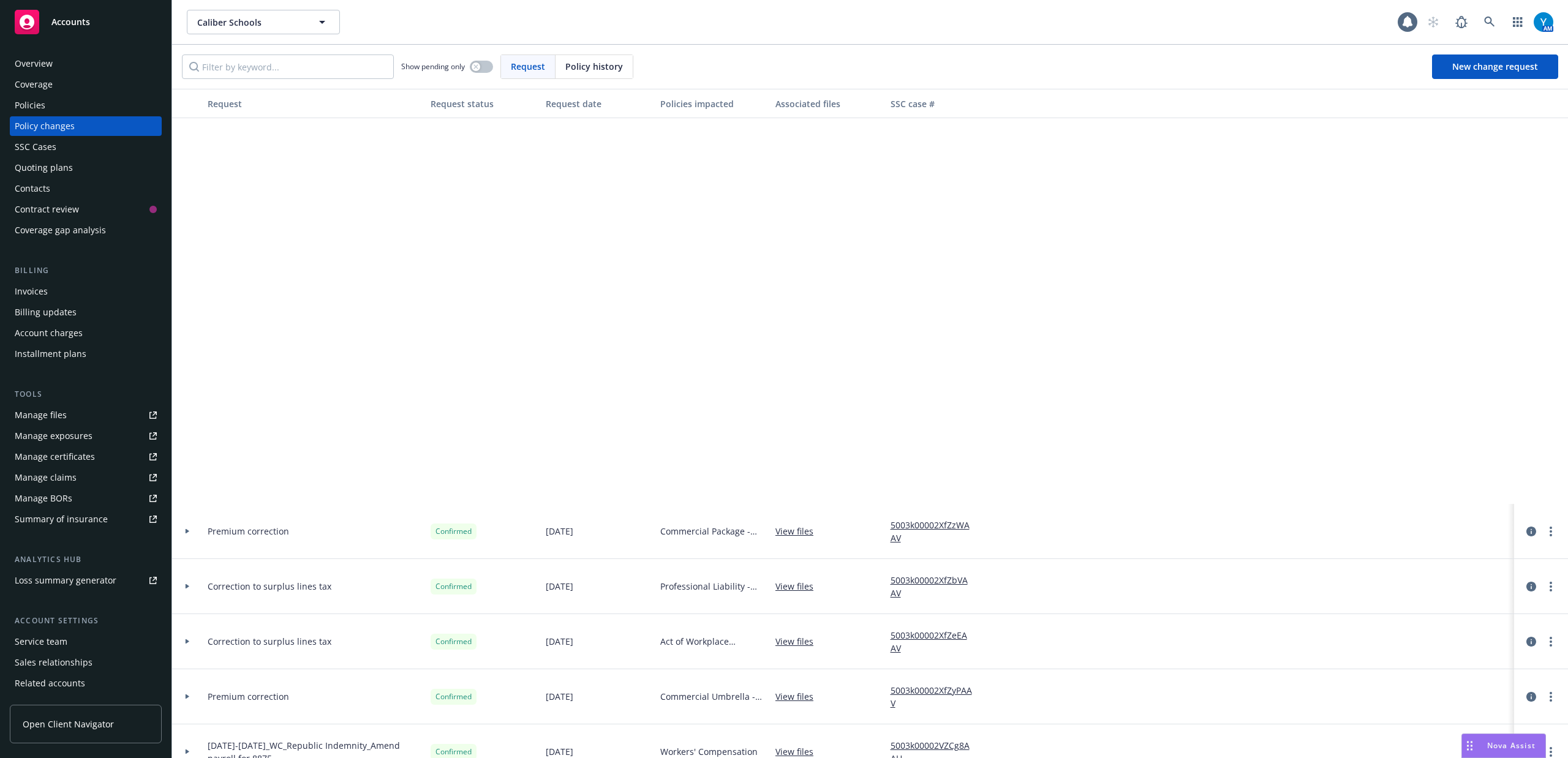
scroll to position [462, 0]
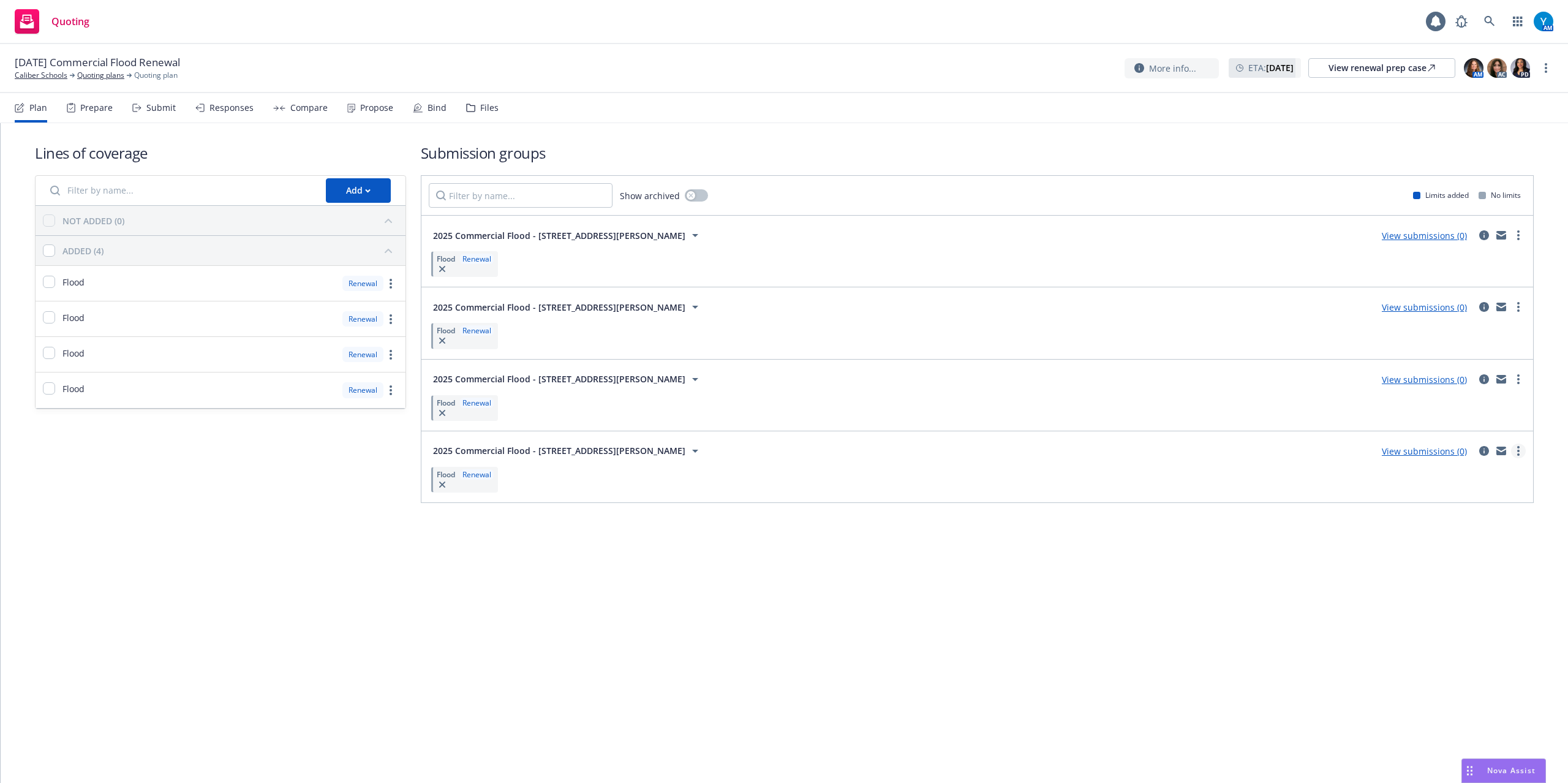
click at [1517, 453] on link "more" at bounding box center [1518, 451] width 15 height 15
click at [1462, 505] on span "Copy logging email" at bounding box center [1449, 508] width 107 height 12
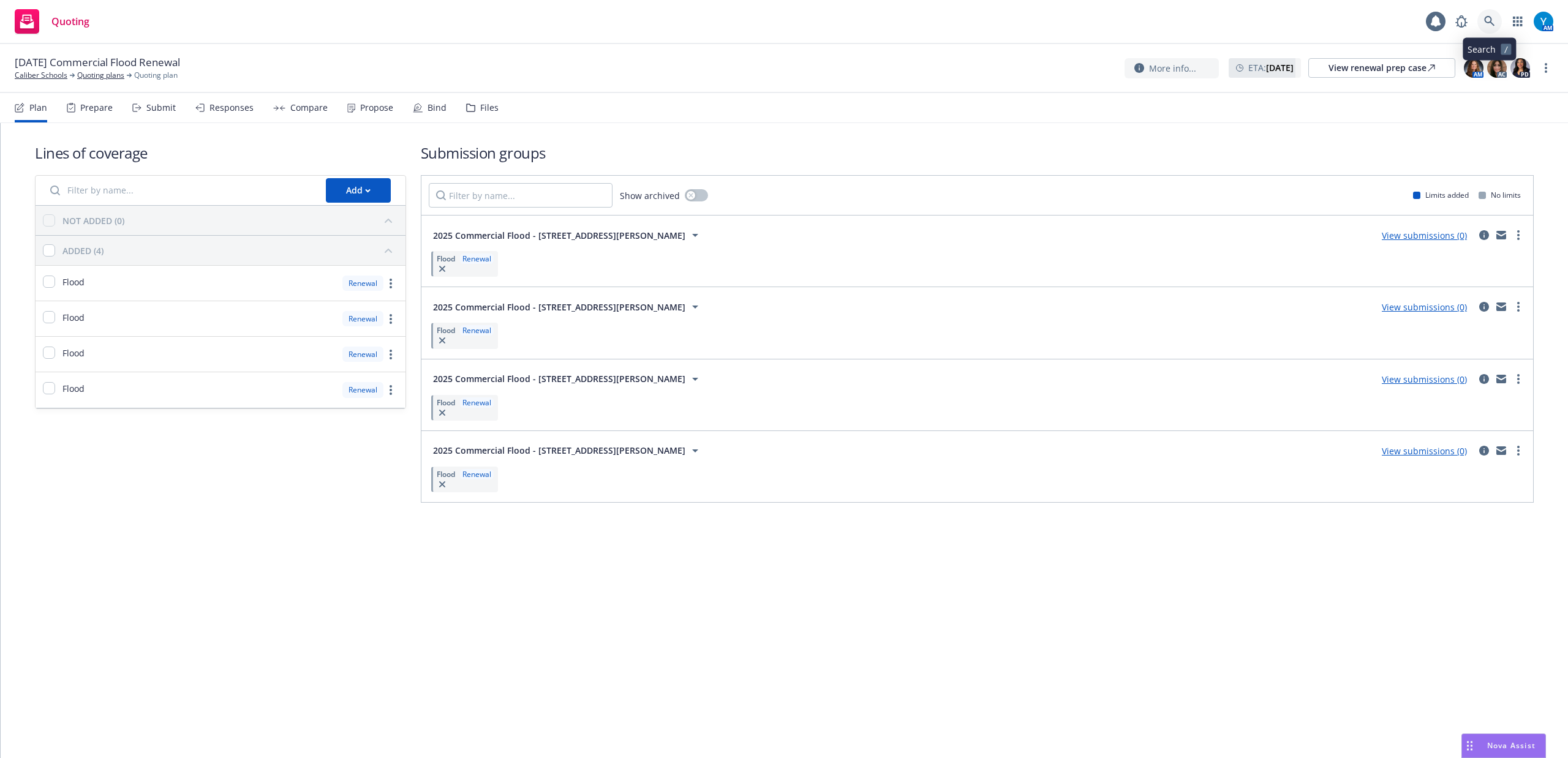
click at [1488, 26] on icon at bounding box center [1490, 21] width 11 height 11
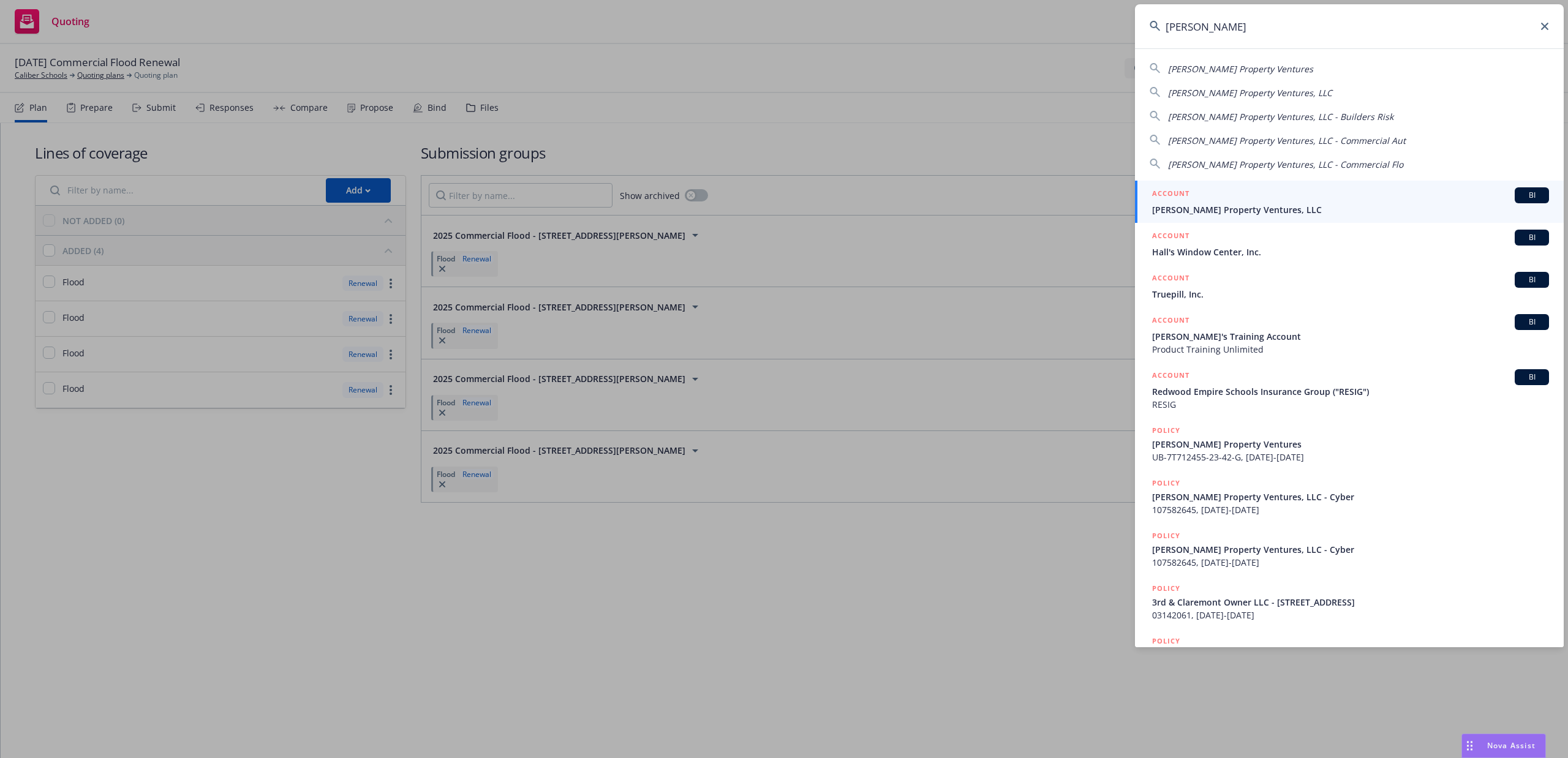
type input "[PERSON_NAME]"
click at [1230, 207] on span "[PERSON_NAME] Property Ventures, LLC" at bounding box center [1350, 210] width 397 height 13
